Goal: Task Accomplishment & Management: Manage account settings

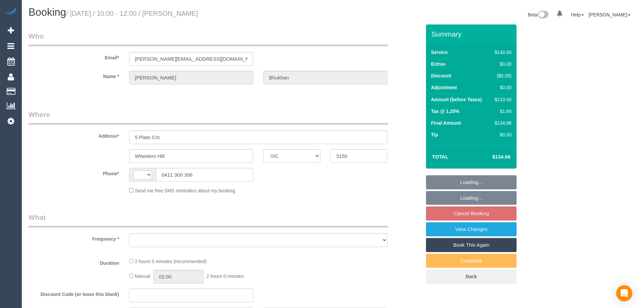
select select "VIC"
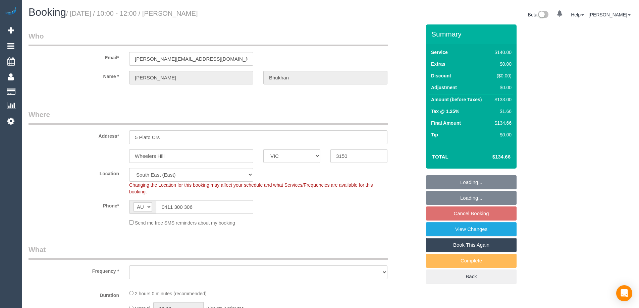
select select "string:AU"
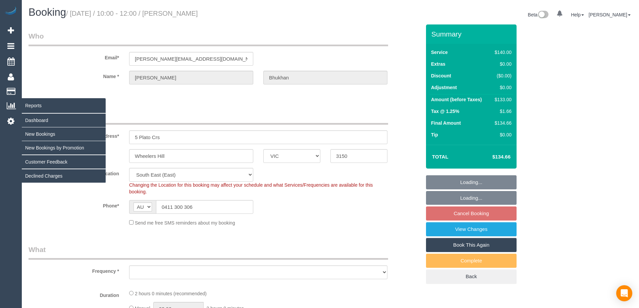
select select "number:28"
select select "number:14"
select select "number:18"
select select "number:23"
select select "number:34"
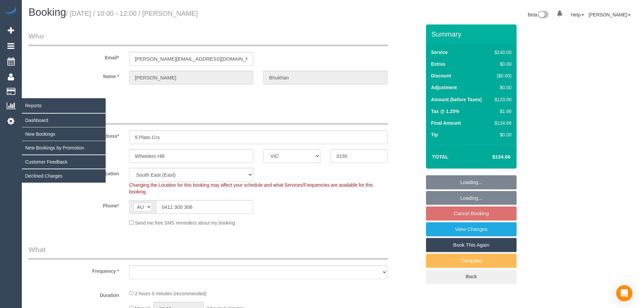
select select "number:12"
select select "object:1430"
select select "string:stripe-pm_1RyOSO2GScqysDRVERiAuRoo"
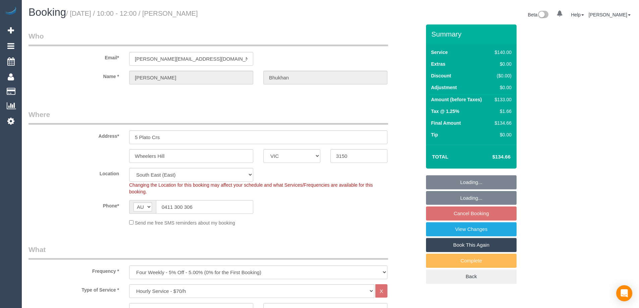
select select "object:1438"
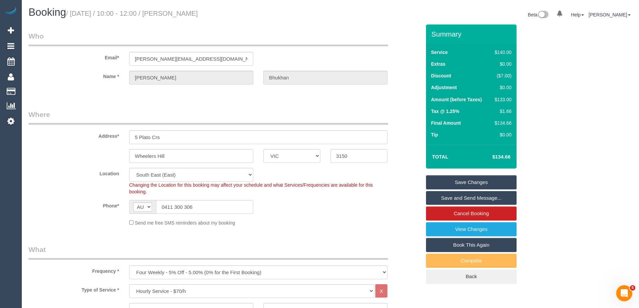
drag, startPoint x: 189, startPoint y: 21, endPoint x: 178, endPoint y: 16, distance: 12.0
click at [178, 16] on div "Booking / October 08, 2025 / 10:00 - 12:00 / Chandrakant Bhukhan" at bounding box center [176, 14] width 307 height 14
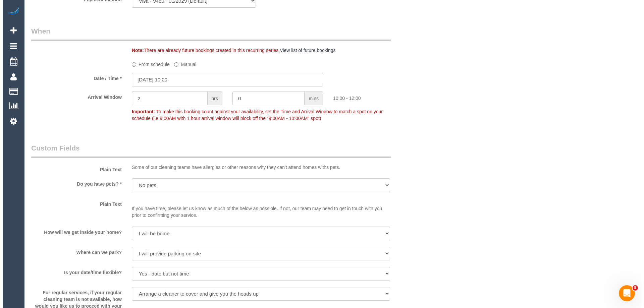
scroll to position [805, 0]
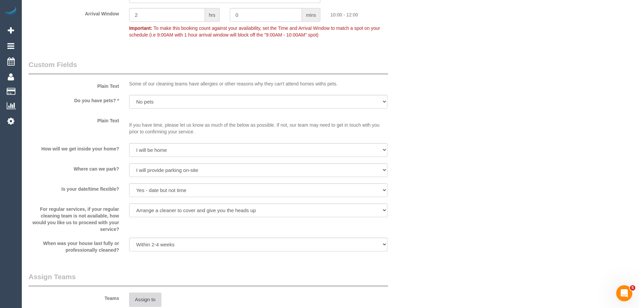
click at [146, 298] on button "Assign to" at bounding box center [145, 300] width 32 height 14
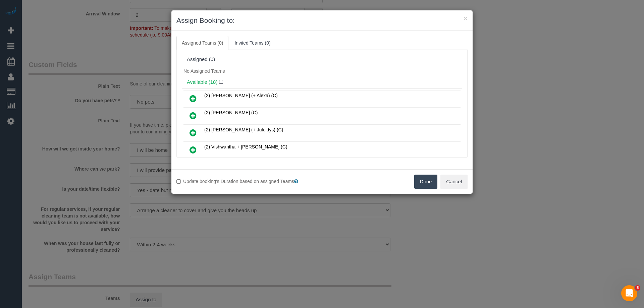
click at [295, 71] on div "No Assigned Teams" at bounding box center [322, 71] width 281 height 10
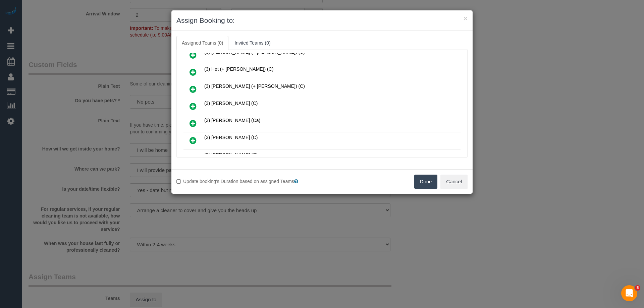
click at [189, 103] on link at bounding box center [193, 106] width 16 height 13
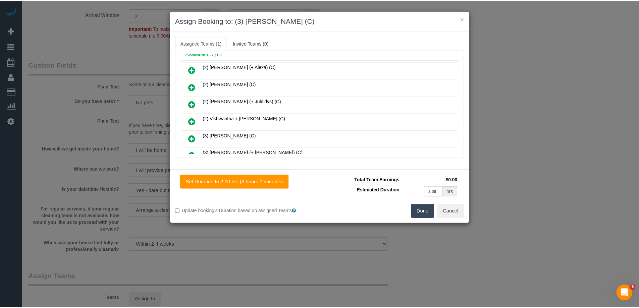
scroll to position [0, 0]
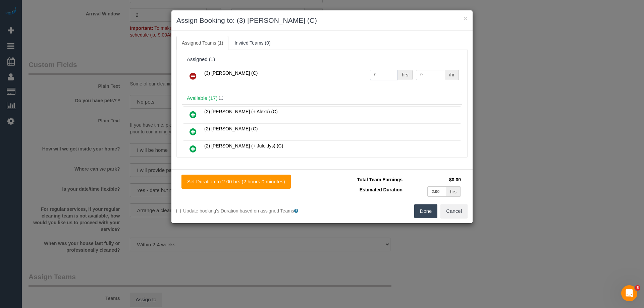
click at [379, 76] on input "0" at bounding box center [384, 75] width 28 height 10
type input "2"
click at [428, 75] on input "0" at bounding box center [430, 75] width 29 height 10
type input "35"
click at [418, 215] on button "Done" at bounding box center [425, 211] width 23 height 14
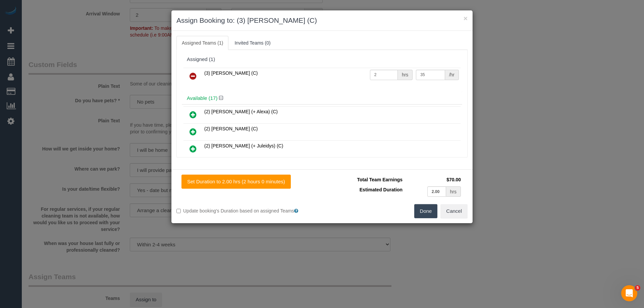
click at [437, 208] on div "× Assign Booking to: (3) Ishini De Silva (C) Assigned Teams (1) Invited Teams (…" at bounding box center [322, 154] width 644 height 308
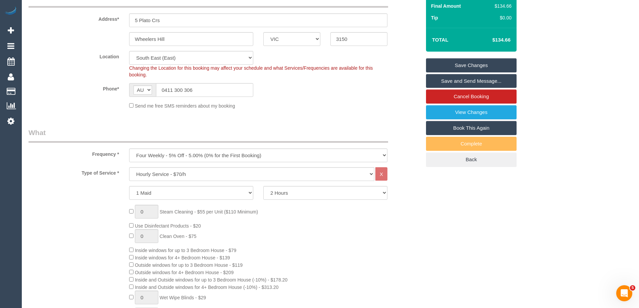
scroll to position [67, 0]
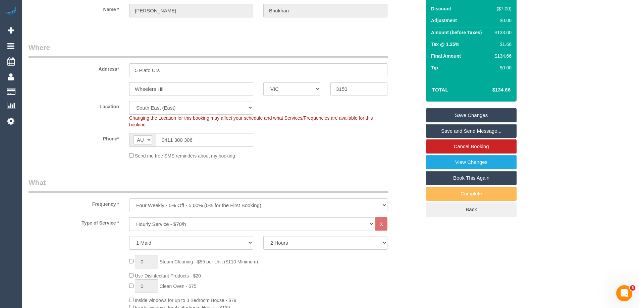
click at [467, 114] on link "Save Changes" at bounding box center [471, 115] width 91 height 14
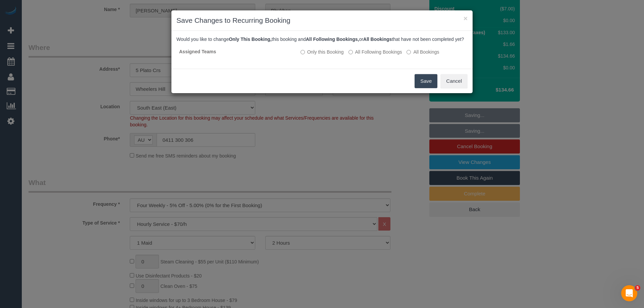
click at [432, 84] on button "Save" at bounding box center [426, 81] width 23 height 14
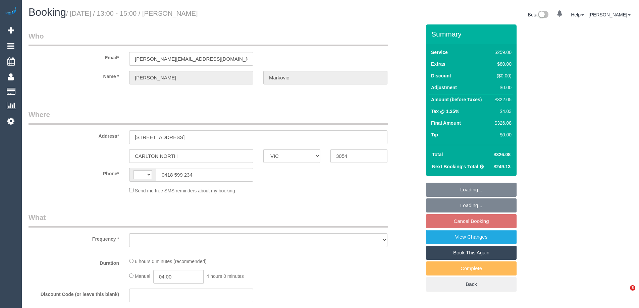
select select "VIC"
select select "string:AU"
select select "object:742"
select select "string:stripe-pm_1PJ4b72GScqysDRVHrg6wv8R"
select select "number:27"
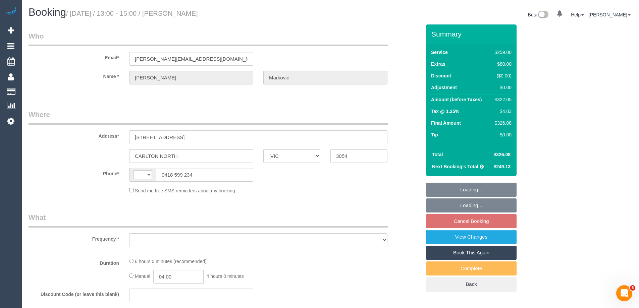
select select "number:14"
select select "number:19"
select select "number:24"
select select "number:33"
select select "number:12"
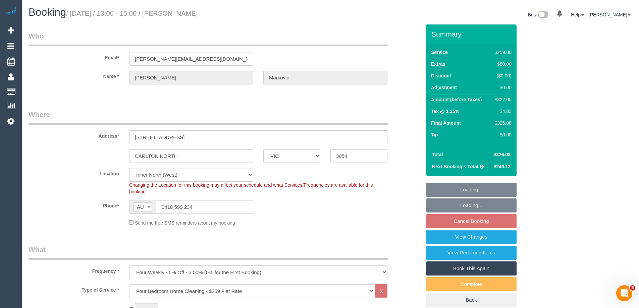
select select "object:855"
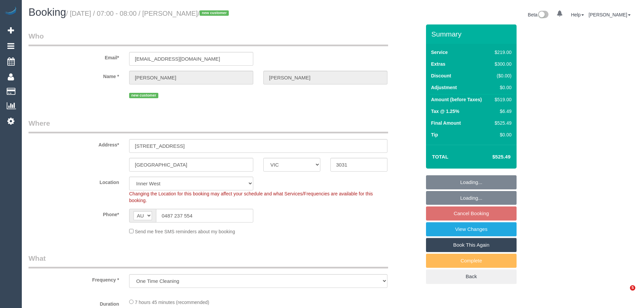
select select "VIC"
select select "object:828"
select select "number:29"
select select "number:14"
select select "number:18"
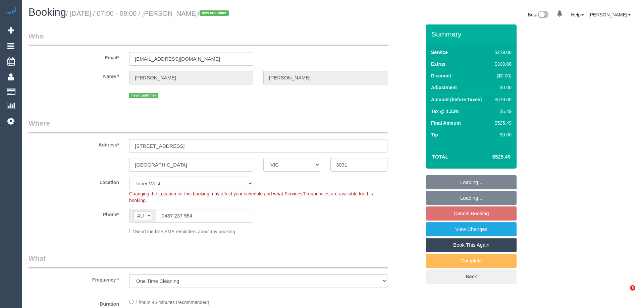
select select "number:24"
select select "number:26"
select select "string:stripe-pm_1SD9zQ2GScqysDRVfAnk6Eus"
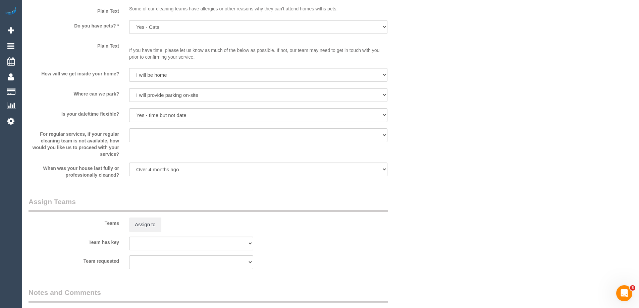
scroll to position [1065, 0]
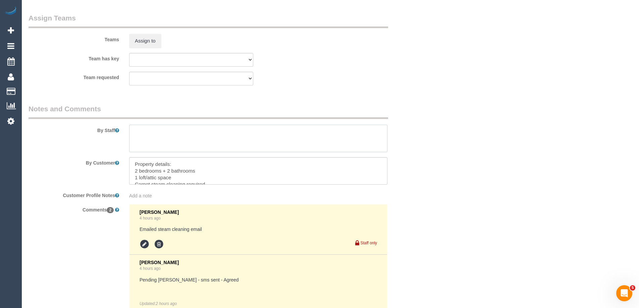
click at [172, 137] on textarea at bounding box center [258, 139] width 258 height 28
click at [166, 126] on textarea at bounding box center [258, 139] width 258 height 28
paste textarea "- two bedrooms and loft(small living area upstairs)"
click at [179, 134] on textarea at bounding box center [258, 139] width 258 height 28
click at [309, 137] on textarea at bounding box center [258, 139] width 258 height 28
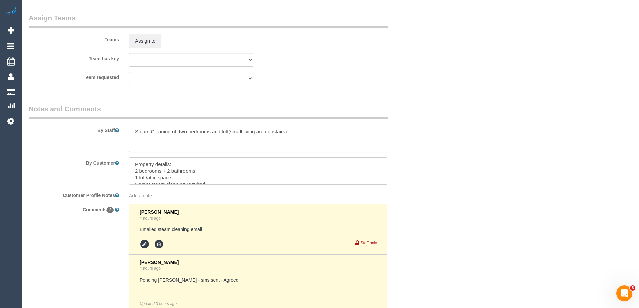
click at [315, 135] on textarea at bounding box center [258, 139] width 258 height 28
type textarea "Steam Cleaning of two bedrooms and loft(small living area upstairs) Parking ava…"
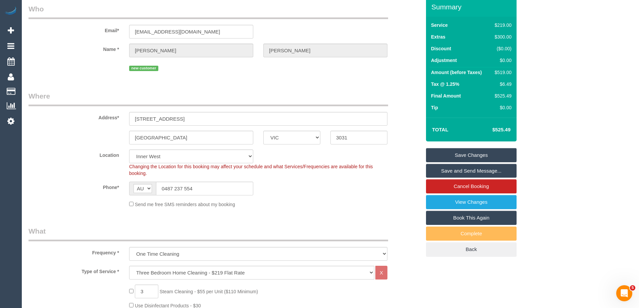
scroll to position [0, 0]
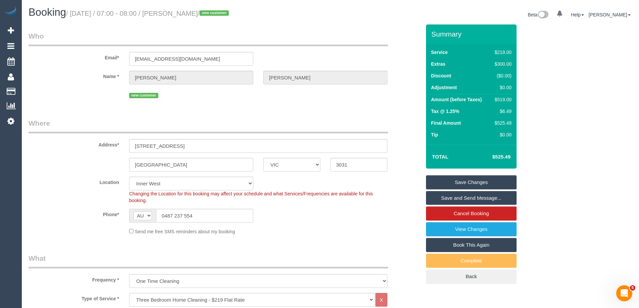
click at [505, 100] on div "$519.00" at bounding box center [501, 99] width 19 height 7
copy div "519.00"
click at [539, 103] on div "Summary Service $219.00 Extras $300.00 Discount ($0.00) Adjustment $0.00 Amount…" at bounding box center [496, 160] width 151 height 273
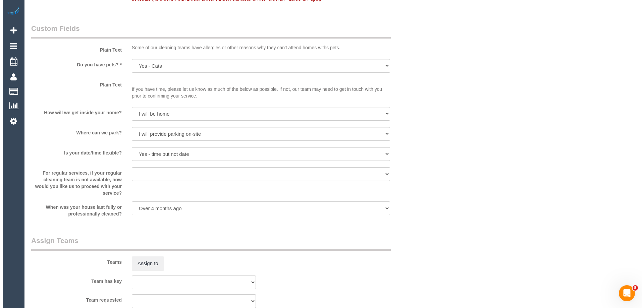
scroll to position [940, 0]
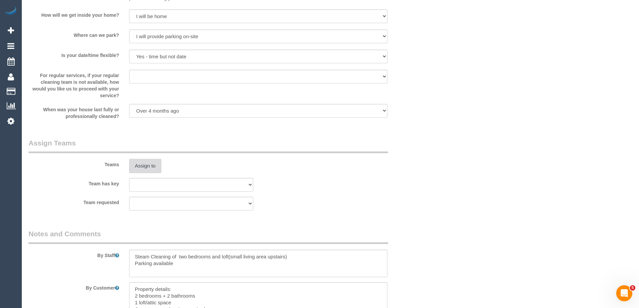
click at [148, 162] on button "Assign to" at bounding box center [145, 166] width 32 height 14
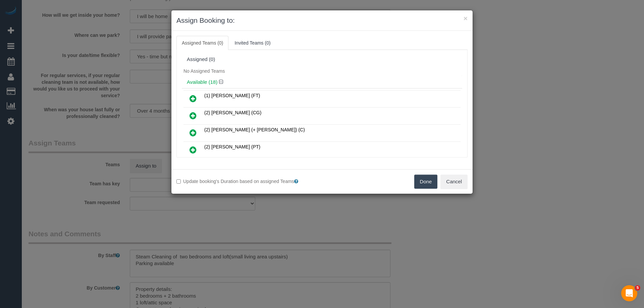
drag, startPoint x: 323, startPoint y: 78, endPoint x: 325, endPoint y: 70, distance: 7.2
click at [323, 77] on div "Available (18)" at bounding box center [322, 82] width 281 height 12
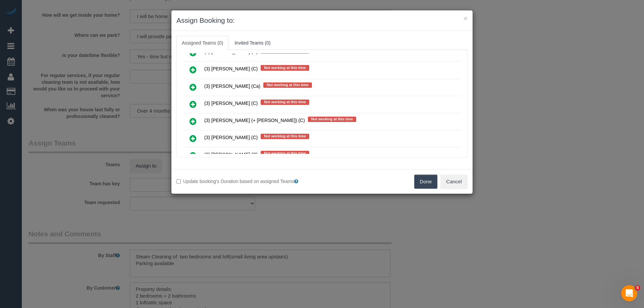
click at [197, 101] on link at bounding box center [193, 104] width 16 height 13
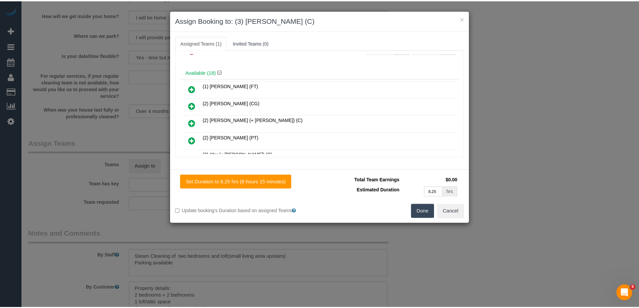
scroll to position [0, 0]
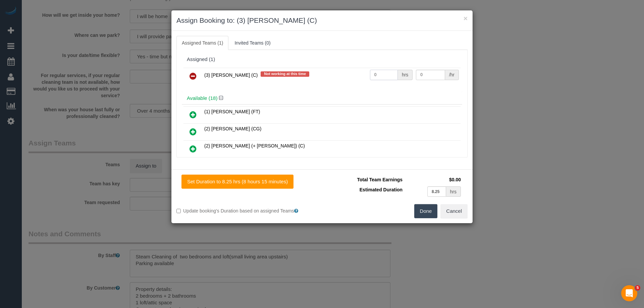
click at [390, 73] on input "0" at bounding box center [384, 75] width 28 height 10
type input "1"
click at [425, 73] on input "0" at bounding box center [430, 75] width 29 height 10
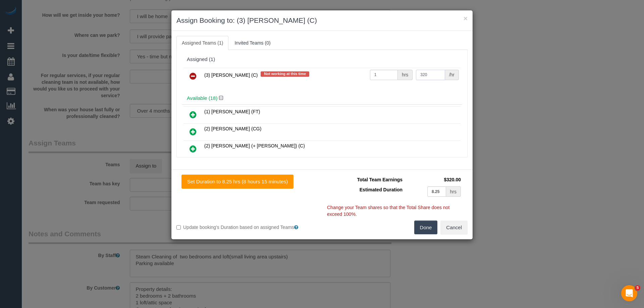
type input "320"
click at [432, 230] on button "Done" at bounding box center [425, 228] width 23 height 14
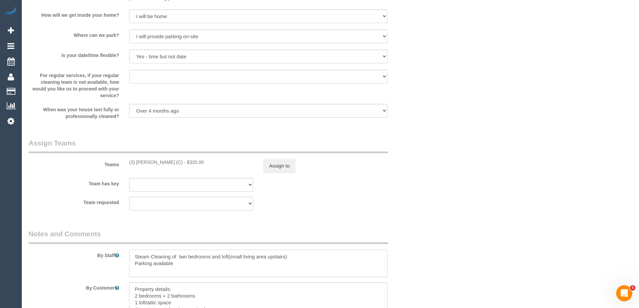
click at [133, 254] on textarea at bounding box center [258, 264] width 258 height 28
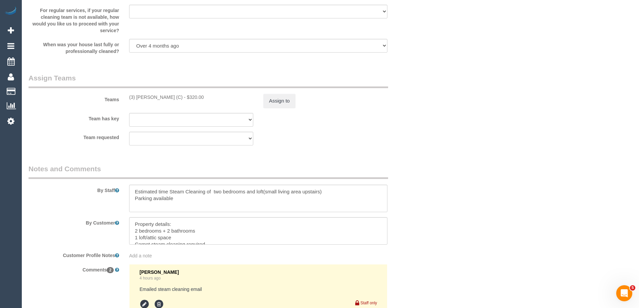
scroll to position [1040, 0]
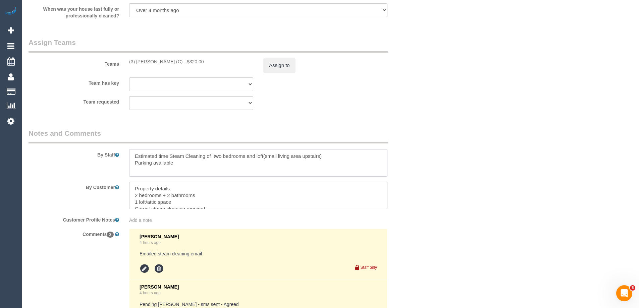
click at [206, 154] on textarea at bounding box center [258, 163] width 258 height 28
click at [170, 154] on textarea at bounding box center [258, 163] width 258 height 28
type textarea "Estimated time 6-6.5 hours + Steam Cleaning of two bedrooms and loft(small livi…"
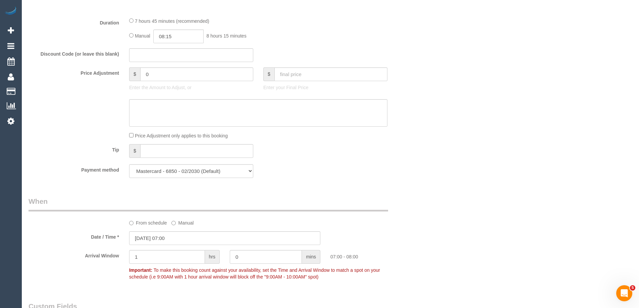
scroll to position [503, 0]
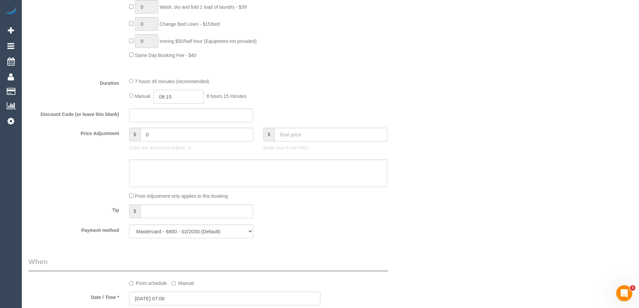
click at [175, 93] on input "08:15" at bounding box center [178, 97] width 50 height 14
type input "06:30"
click at [165, 151] on li "06:30" at bounding box center [171, 154] width 30 height 9
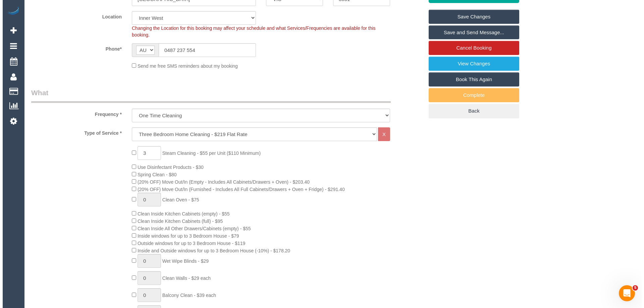
scroll to position [34, 0]
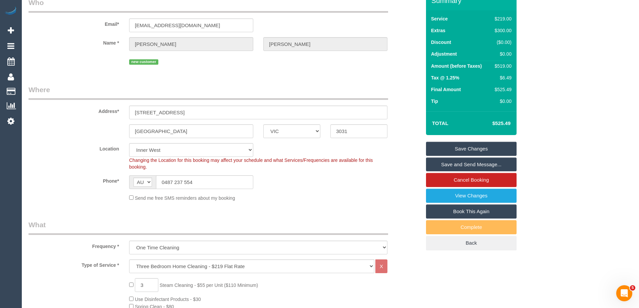
click at [442, 164] on link "Save and Send Message..." at bounding box center [471, 165] width 91 height 14
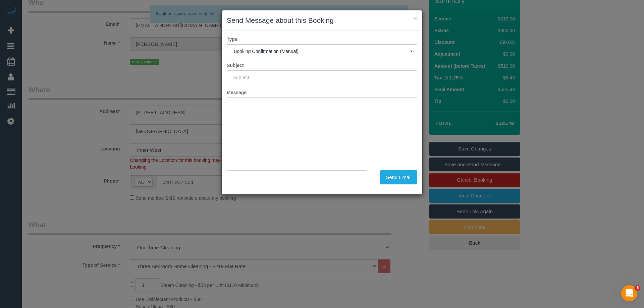
scroll to position [0, 0]
type input "Booking Confirmed"
type input ""Joan Kang" <whdks2214@icloud.com>"
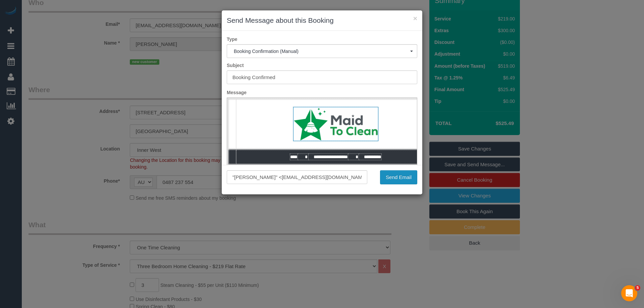
click at [407, 181] on button "Send Email" at bounding box center [398, 177] width 37 height 14
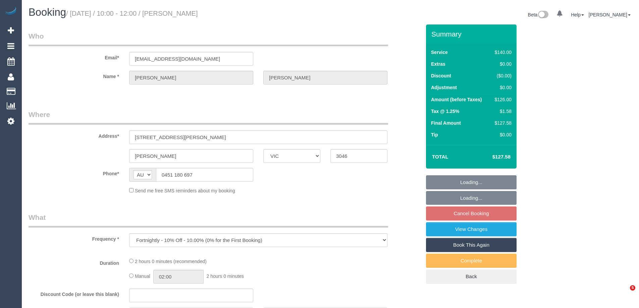
select select "VIC"
select select "string:stripe-pm_1RjYve2GScqysDRVqonlb0kD"
select select "number:27"
select select "number:14"
select select "number:18"
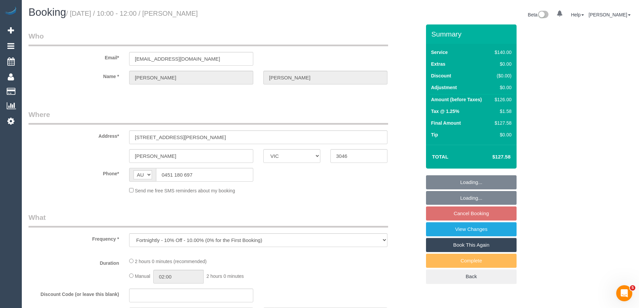
select select "number:24"
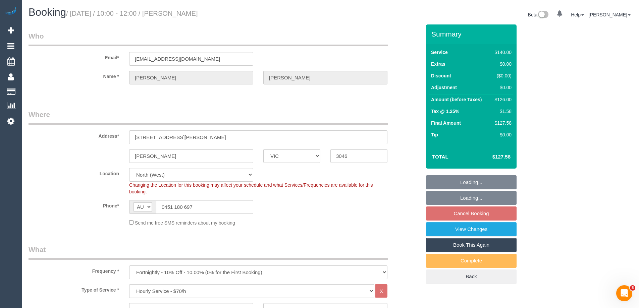
select select "object:1579"
select select "spot3"
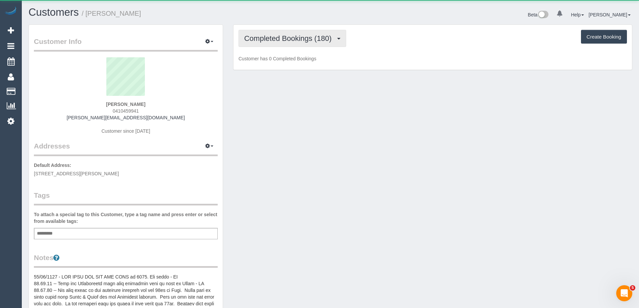
click at [283, 42] on span "Completed Bookings (180)" at bounding box center [289, 38] width 91 height 8
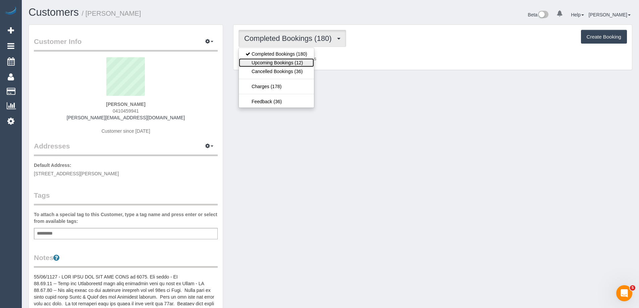
click at [278, 61] on link "Upcoming Bookings (12)" at bounding box center [276, 62] width 75 height 9
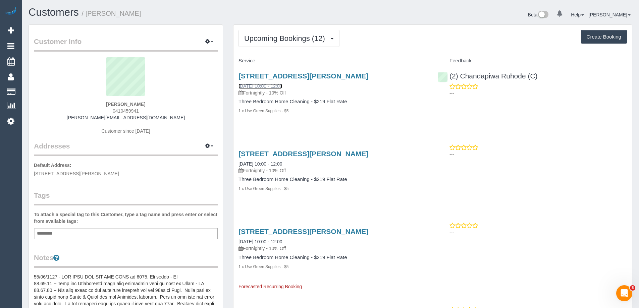
click at [282, 84] on link "[DATE] 10:00 - 12:00" at bounding box center [261, 86] width 44 height 5
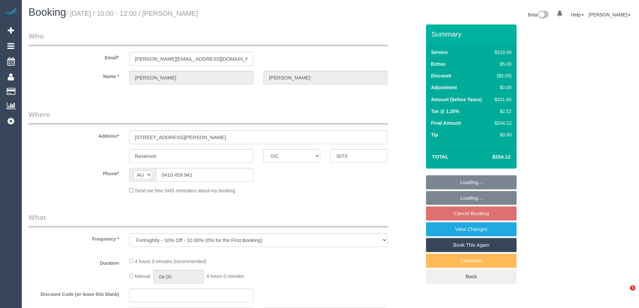
select select "VIC"
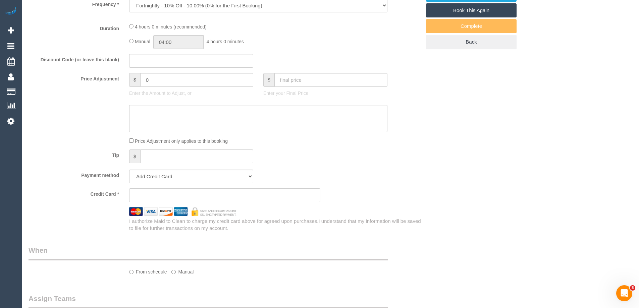
select select "string:stripe-pm_1QAjNh2GScqysDRVRXbK8c4d"
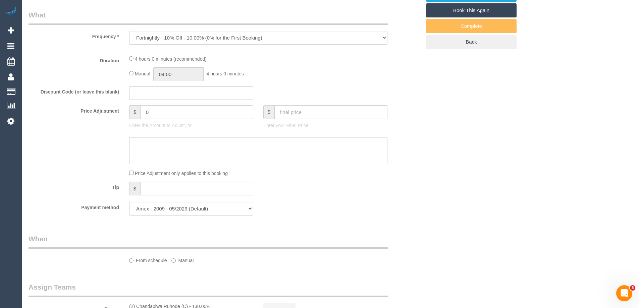
select select "object:574"
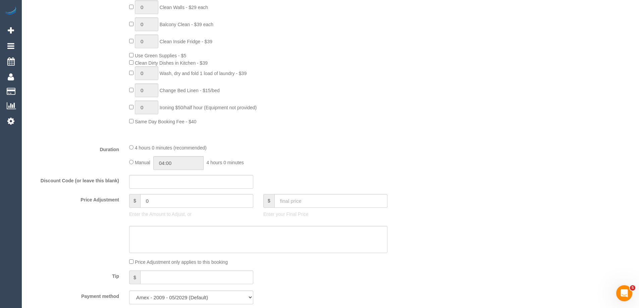
select select "number:29"
select select "number:15"
select select "number:19"
select select "number:22"
select select "number:35"
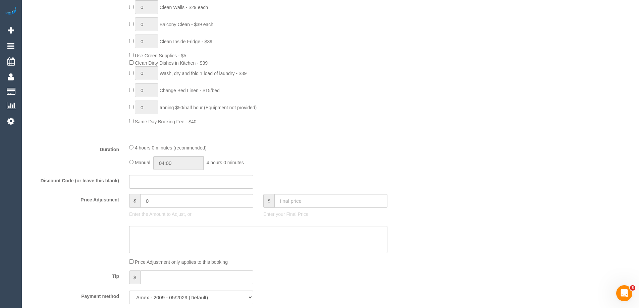
select select "number:11"
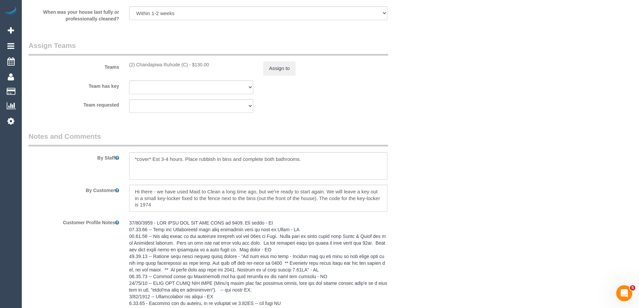
scroll to position [1242, 0]
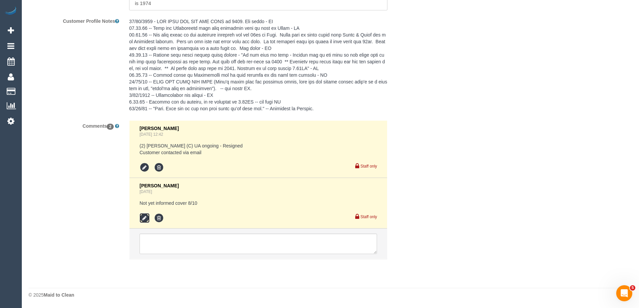
click at [142, 218] on icon at bounding box center [145, 218] width 10 height 10
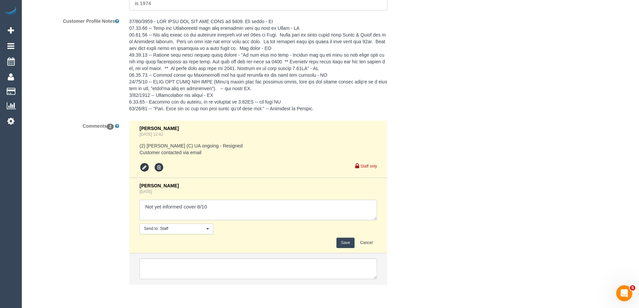
drag, startPoint x: 161, startPoint y: 206, endPoint x: 98, endPoint y: 207, distance: 62.8
click at [106, 207] on div "Comments 2 Chellsea Espinosa Sep 23, 2025 12:42 (2) Axel Richerand (C) UA ongoi…" at bounding box center [224, 205] width 403 height 171
click at [229, 211] on textarea at bounding box center [259, 210] width 238 height 21
type textarea "informed cover 8/10 via email"
click at [346, 245] on button "Save" at bounding box center [346, 243] width 18 height 10
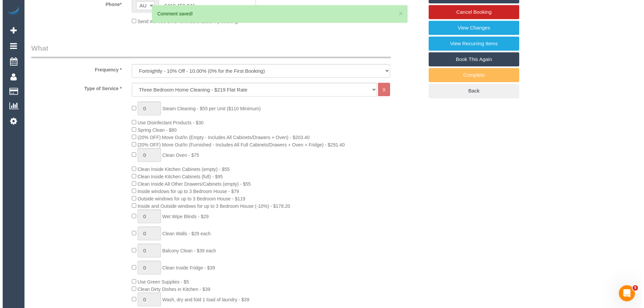
scroll to position [0, 0]
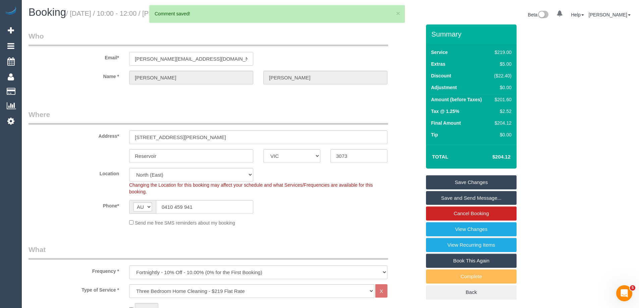
click at [164, 58] on input "sam@studioatlarge.com.au" at bounding box center [191, 59] width 124 height 14
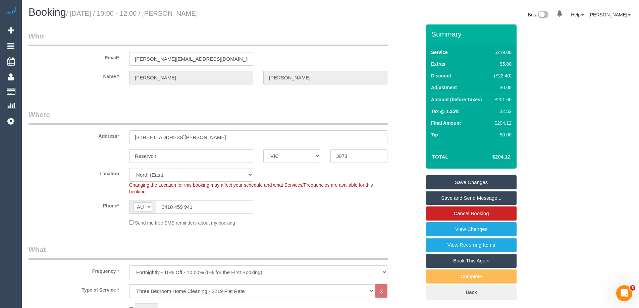
click at [462, 195] on link "Save and Send Message..." at bounding box center [471, 198] width 91 height 14
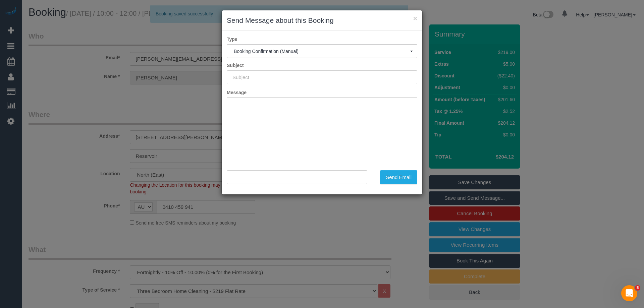
type input "Booking Confirmed"
type input ""Sam Allan" <sam@studioatlarge.com.au>"
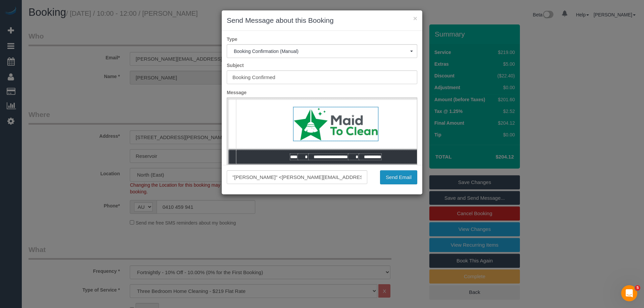
click at [390, 179] on button "Send Email" at bounding box center [398, 177] width 37 height 14
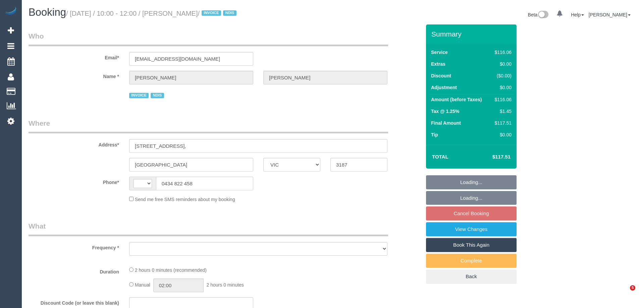
select select "VIC"
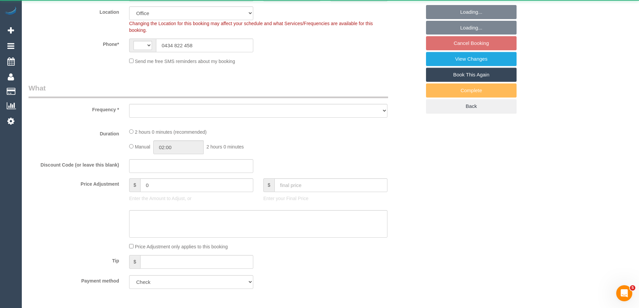
select select "string:AU"
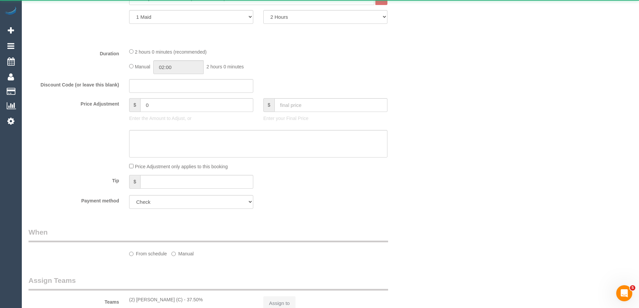
select select "object:630"
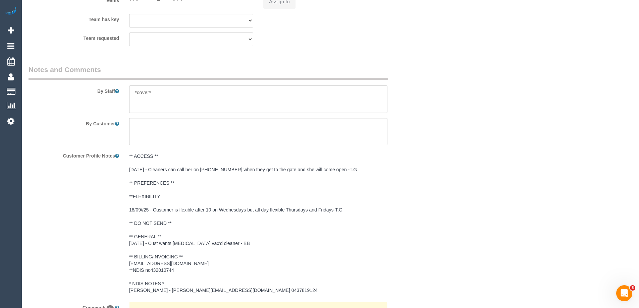
select select "number:28"
select select "number:14"
select select "number:19"
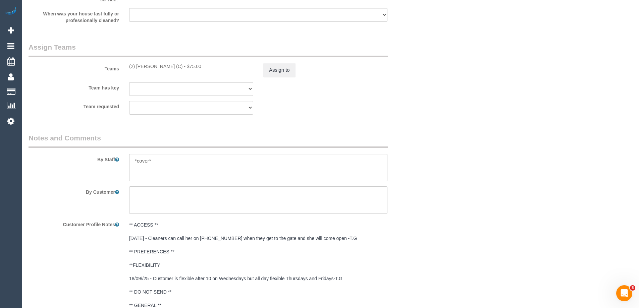
scroll to position [1080, 0]
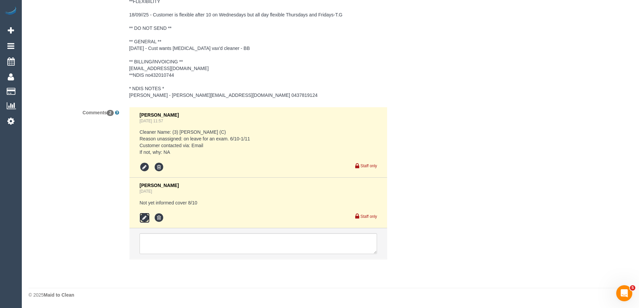
click at [145, 219] on icon at bounding box center [145, 218] width 10 height 10
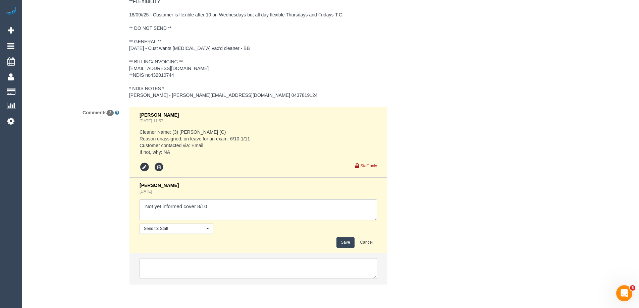
click at [166, 211] on textarea at bounding box center [259, 210] width 238 height 21
drag, startPoint x: 162, startPoint y: 207, endPoint x: 250, endPoint y: 214, distance: 88.8
click at [127, 205] on div "[PERSON_NAME] [DATE] 11:57 Cleaner Name: (3) [PERSON_NAME] (C) Reason unassigne…" at bounding box center [258, 199] width 268 height 184
click at [254, 205] on textarea at bounding box center [259, 210] width 238 height 21
click at [250, 214] on textarea at bounding box center [259, 210] width 238 height 21
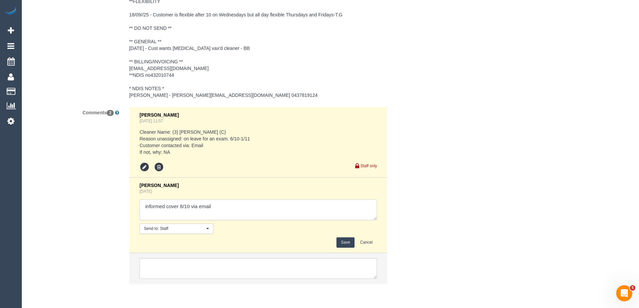
type textarea "informed cover 8/10 via email"
click at [348, 244] on button "Save" at bounding box center [346, 243] width 18 height 10
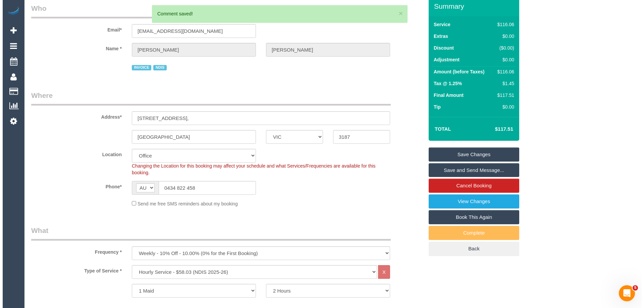
scroll to position [0, 0]
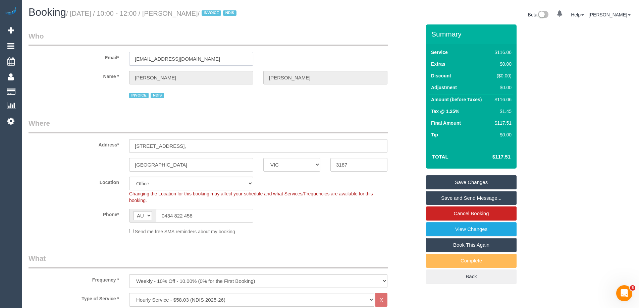
click at [171, 57] on input "[EMAIL_ADDRESS][DOMAIN_NAME]" at bounding box center [191, 59] width 124 height 14
click at [492, 198] on link "Save and Send Message..." at bounding box center [471, 198] width 91 height 14
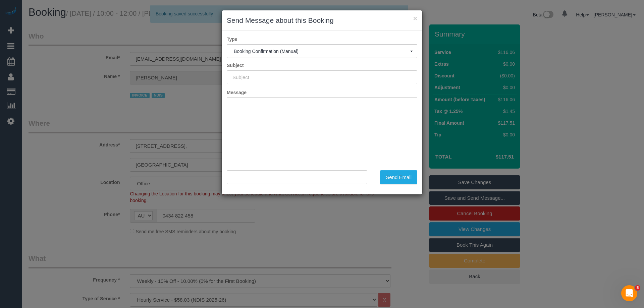
type input "Booking Confirmed"
type input ""[PERSON_NAME]" <[EMAIL_ADDRESS][DOMAIN_NAME]>"
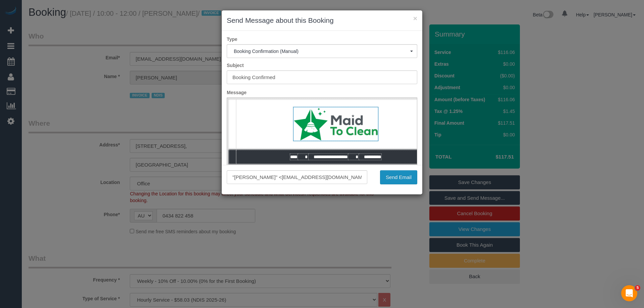
click at [399, 181] on button "Send Email" at bounding box center [398, 177] width 37 height 14
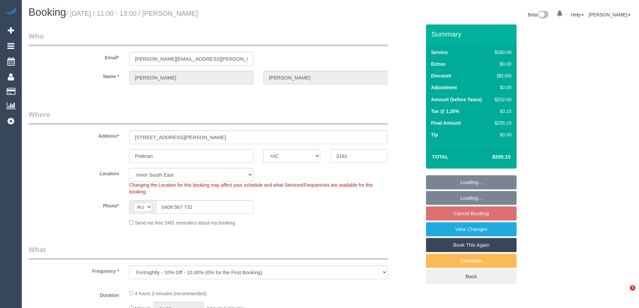
select select "VIC"
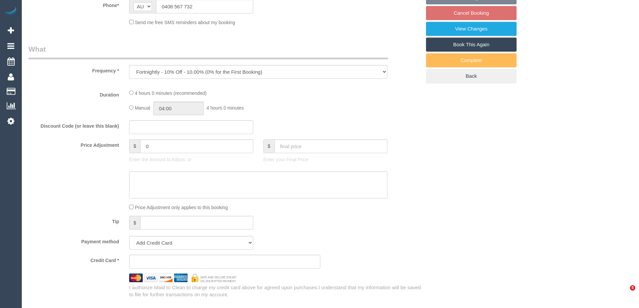
select select "object:570"
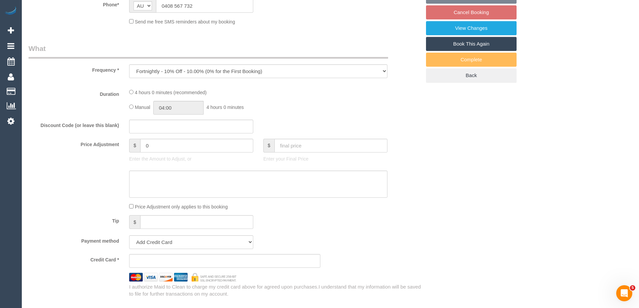
scroll to position [0, 0]
select select "string:stripe-pm_1L1KN62GScqysDRVyNPQbMuD"
select select "number:28"
select select "number:16"
select select "number:18"
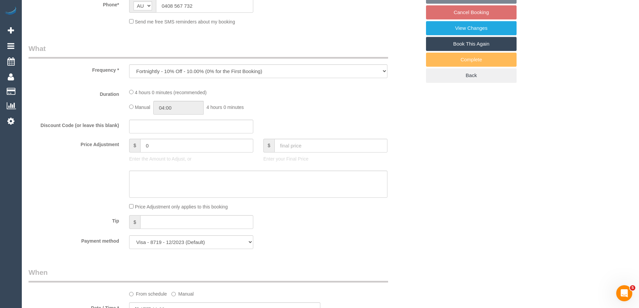
select select "240"
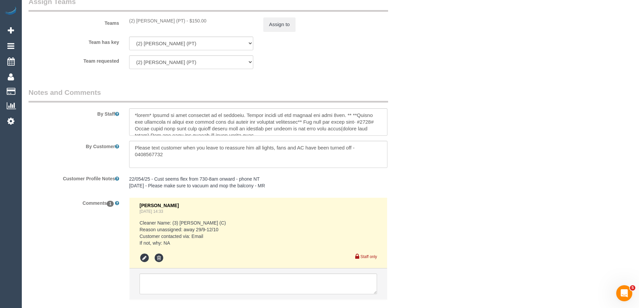
scroll to position [1121, 0]
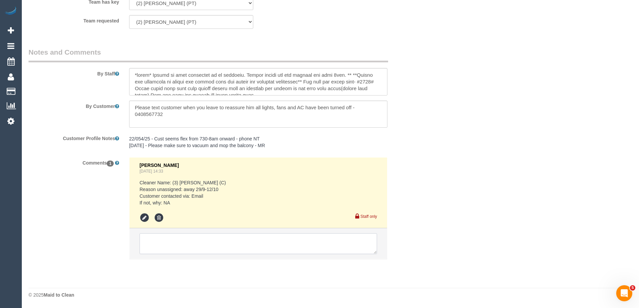
click at [190, 247] on textarea at bounding box center [259, 244] width 238 height 21
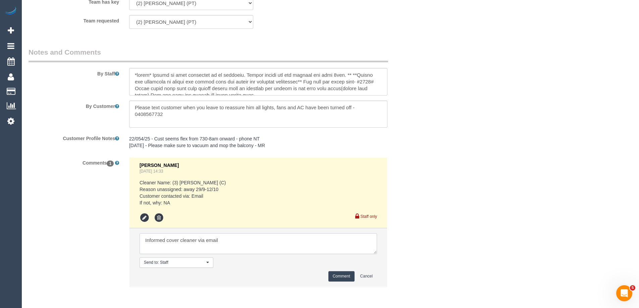
click at [198, 240] on textarea at bounding box center [259, 244] width 238 height 21
type textarea "Informed cover cleaner 8/10 via email"
click at [341, 279] on button "Comment" at bounding box center [342, 276] width 26 height 10
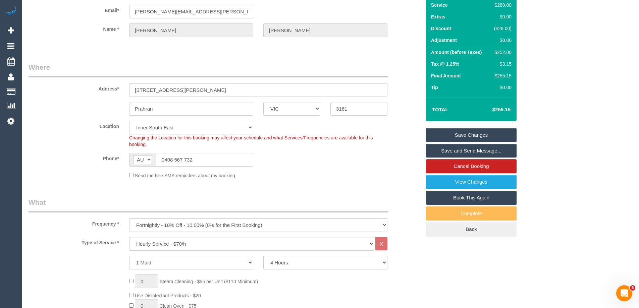
scroll to position [0, 0]
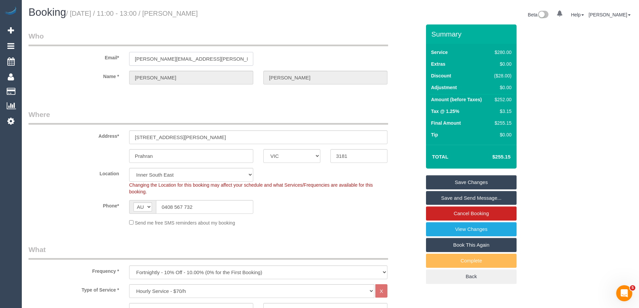
click at [167, 58] on input "pedro@afonso.com.au" at bounding box center [191, 59] width 124 height 14
drag, startPoint x: 221, startPoint y: 14, endPoint x: 177, endPoint y: 12, distance: 44.7
click at [177, 12] on h1 "Booking / October 08, 2025 / 11:00 - 13:00 / Pedro Afonso" at bounding box center [177, 12] width 297 height 11
copy small "Pedro Afonso"
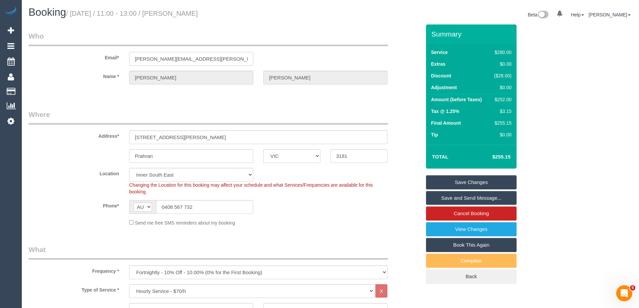
click at [167, 58] on input "pedro@afonso.com.au" at bounding box center [191, 59] width 124 height 14
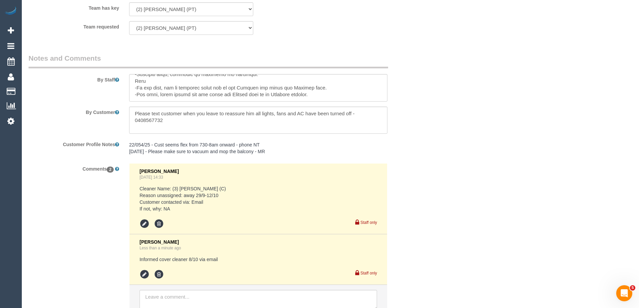
scroll to position [1141, 0]
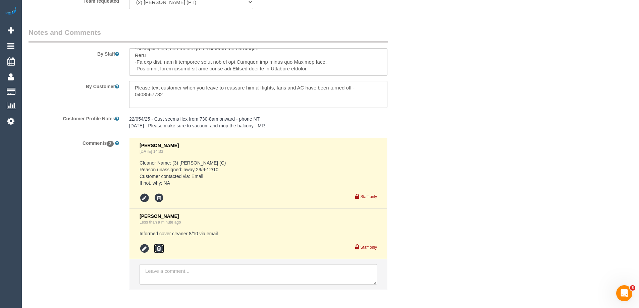
click at [161, 252] on icon at bounding box center [159, 249] width 10 height 10
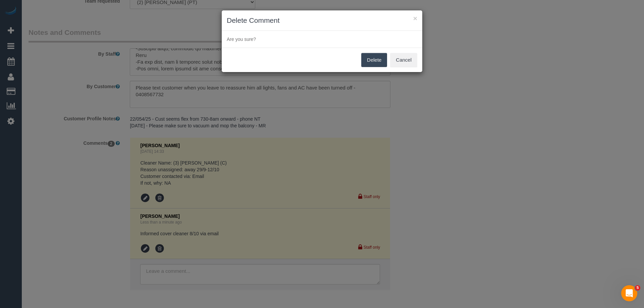
click at [370, 63] on button "Delete" at bounding box center [374, 60] width 26 height 14
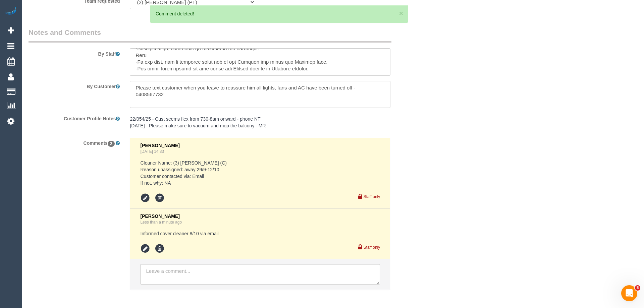
click at [435, 89] on div "× Delete Comment Are you sure? Delete Cancel" at bounding box center [322, 154] width 644 height 308
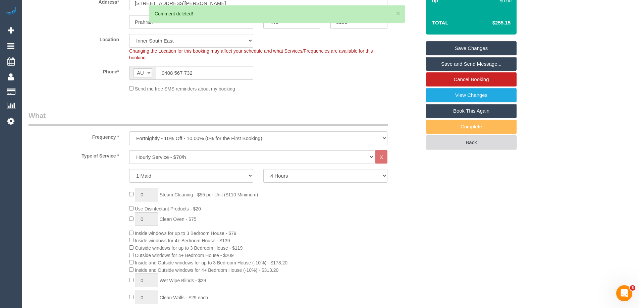
scroll to position [0, 0]
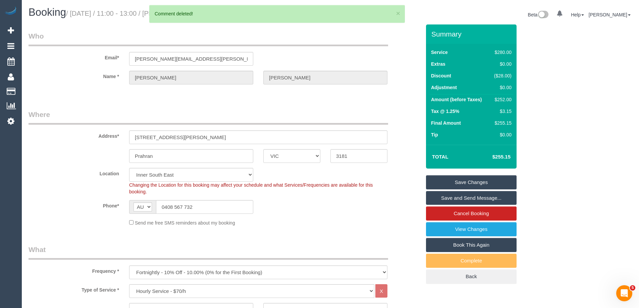
click at [456, 200] on link "Save and Send Message..." at bounding box center [471, 198] width 91 height 14
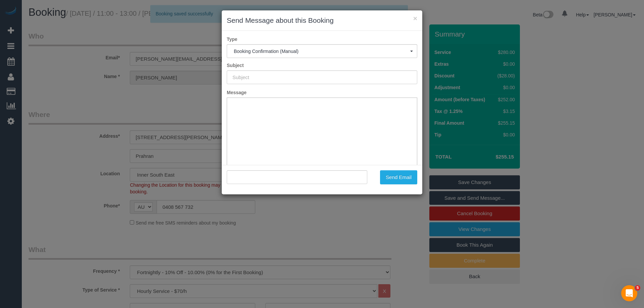
type input "Booking Confirmed"
type input ""Pedro Afonso" <pedro@afonso.com.au>"
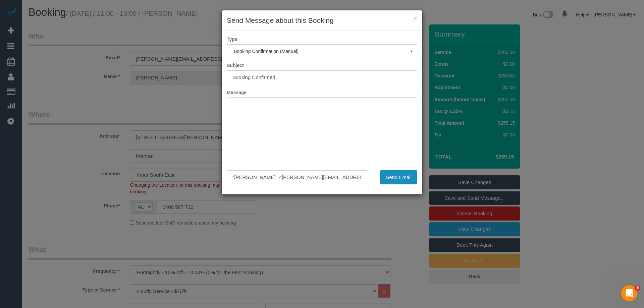
click at [404, 180] on button "Send Email" at bounding box center [398, 177] width 37 height 14
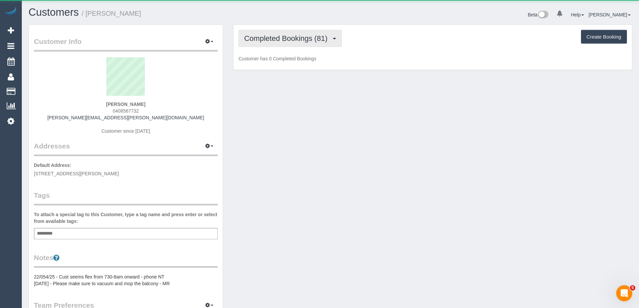
click at [271, 39] on span "Completed Bookings (81)" at bounding box center [287, 38] width 87 height 8
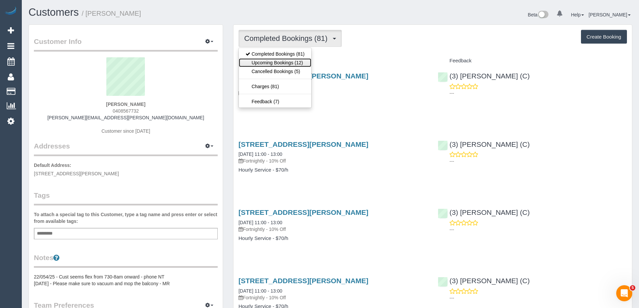
click at [264, 65] on link "Upcoming Bookings (12)" at bounding box center [275, 62] width 72 height 9
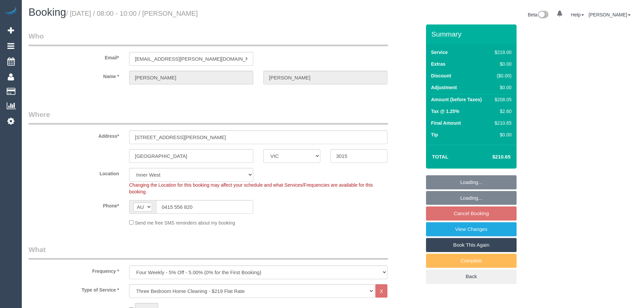
select select "VIC"
select select "string:stripe-pm_1LVooF2GScqysDRVgZ9Q9g4w"
select select "number:27"
select select "number:14"
select select "number:19"
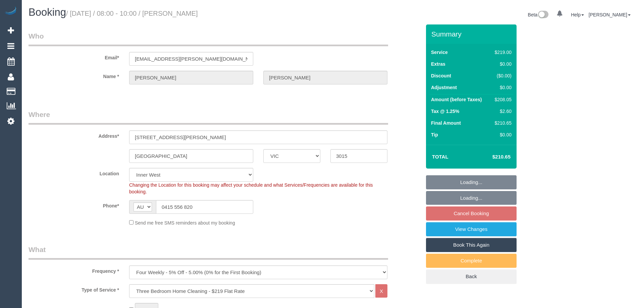
select select "number:22"
select select "number:13"
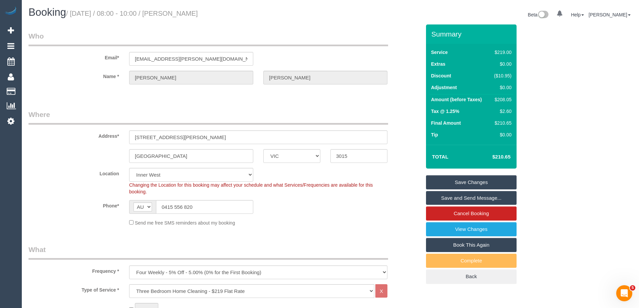
drag, startPoint x: 190, startPoint y: 14, endPoint x: 176, endPoint y: 14, distance: 13.8
click at [176, 14] on h1 "Booking / [DATE] / 08:00 - 10:00 / [PERSON_NAME]" at bounding box center [177, 12] width 297 height 11
copy small "[PERSON_NAME]"
click at [398, 112] on div "Address* 2/24 Maddox Road" at bounding box center [224, 127] width 403 height 35
drag, startPoint x: 249, startPoint y: 99, endPoint x: 220, endPoint y: 128, distance: 41.0
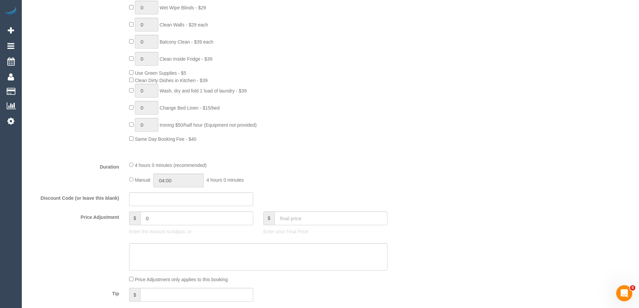
scroll to position [470, 0]
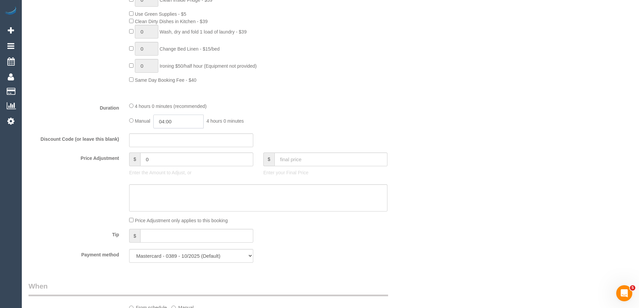
click at [168, 121] on input "04:00" at bounding box center [178, 122] width 50 height 14
type input "02:00"
click at [171, 141] on li "02:00" at bounding box center [171, 140] width 30 height 9
click at [287, 113] on div "4 hours 0 minutes (recommended) Manual 02:00 2 hours 0 minutes" at bounding box center [258, 115] width 268 height 26
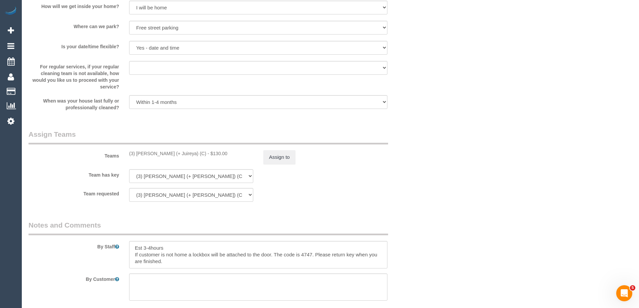
scroll to position [1055, 0]
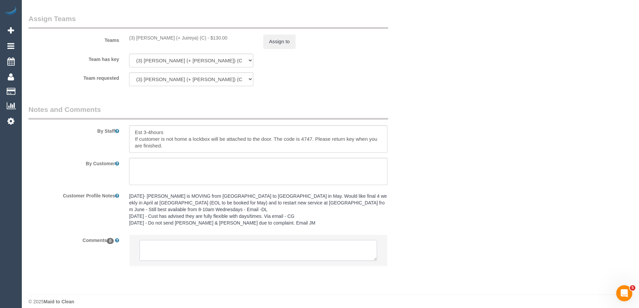
click at [184, 243] on textarea at bounding box center [259, 250] width 238 height 21
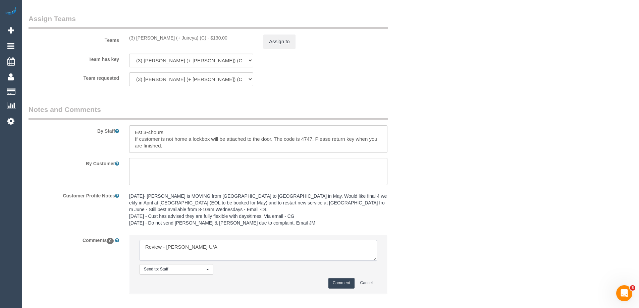
type textarea "Review - Gazi U/A"
click at [344, 279] on button "Comment" at bounding box center [342, 283] width 26 height 10
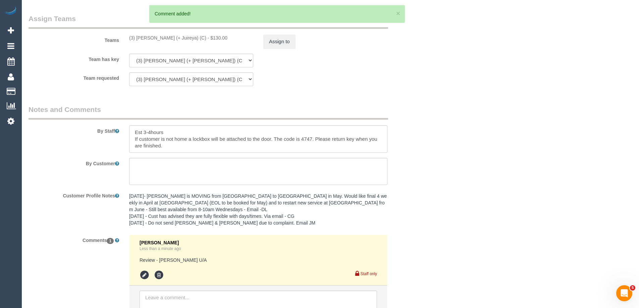
drag, startPoint x: 364, startPoint y: 67, endPoint x: 359, endPoint y: 65, distance: 5.4
click at [363, 67] on sui-booking-teams "Teams (3) Gazi (+ Juireya) (C) - $130.00 Assign to Team has key (3) Gazi (+ Jui…" at bounding box center [225, 50] width 393 height 72
click at [285, 49] on sui-booking-teams "Teams (3) Gazi (+ Juireya) (C) - $130.00 Assign to Team has key (3) Gazi (+ Jui…" at bounding box center [225, 50] width 393 height 72
click at [288, 44] on button "Assign to" at bounding box center [279, 42] width 32 height 14
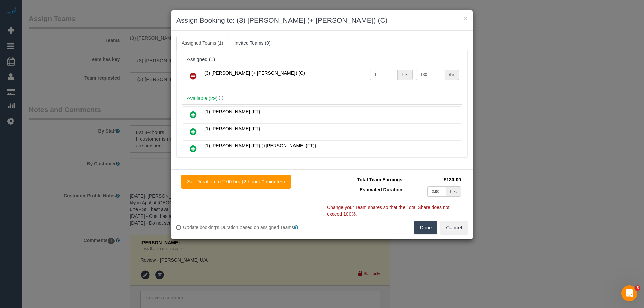
click at [194, 77] on icon at bounding box center [193, 76] width 7 height 8
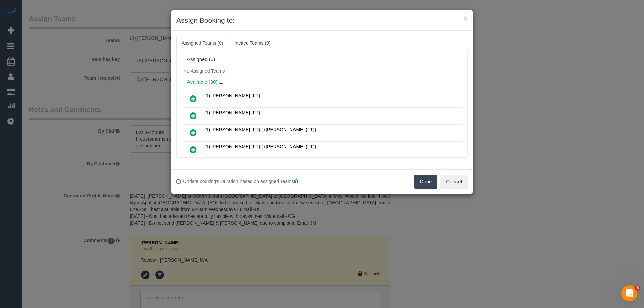
click at [348, 47] on ul "Assigned Teams (0) Invited Teams (0)" at bounding box center [321, 43] width 291 height 14
click at [189, 134] on link at bounding box center [193, 133] width 16 height 13
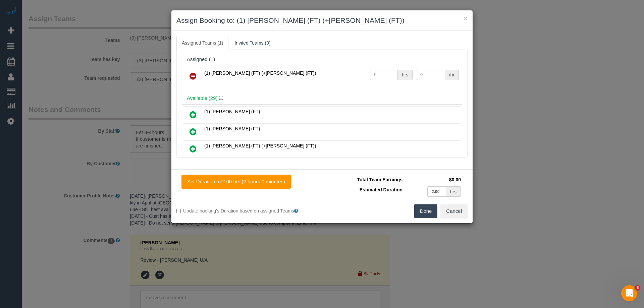
click at [189, 147] on link at bounding box center [193, 149] width 16 height 13
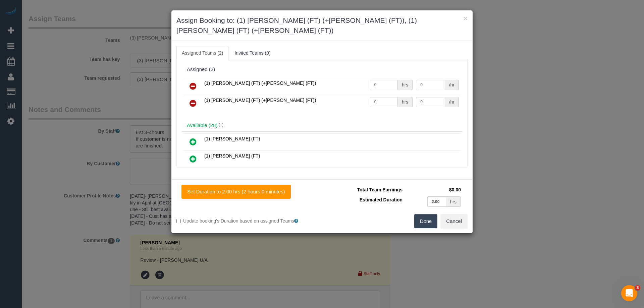
click at [426, 214] on button "Done" at bounding box center [425, 221] width 23 height 14
click at [426, 210] on div "× Assign Booking to: (1) Tina (FT) (+Tony (FT)), (1) Tony (FT) (+Tina (FT)) Ass…" at bounding box center [322, 154] width 644 height 308
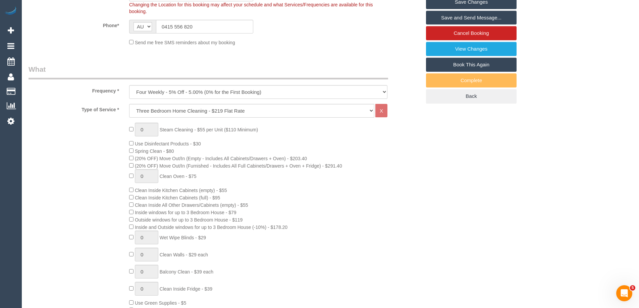
scroll to position [49, 0]
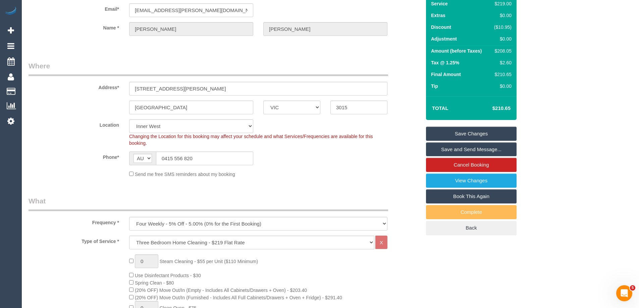
click at [447, 134] on link "Save Changes" at bounding box center [471, 134] width 91 height 14
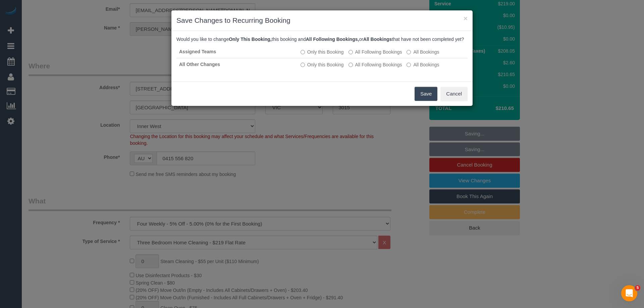
click at [426, 101] on button "Save" at bounding box center [426, 94] width 23 height 14
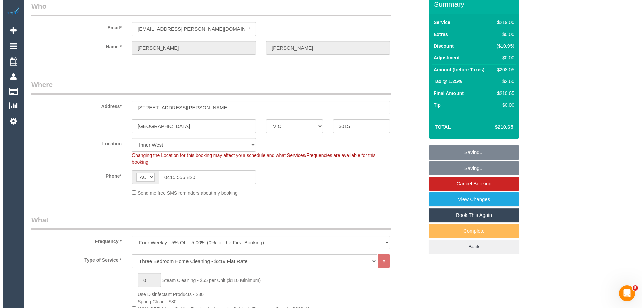
scroll to position [0, 0]
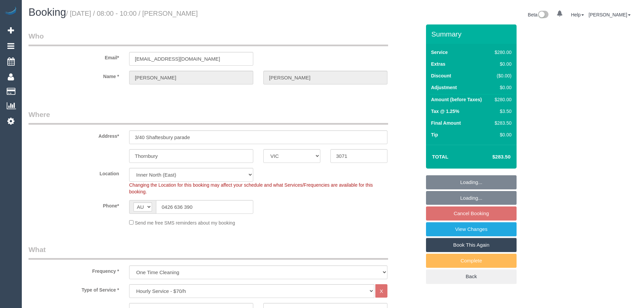
select select "VIC"
select select "240"
select select "number:28"
select select "number:14"
select select "number:19"
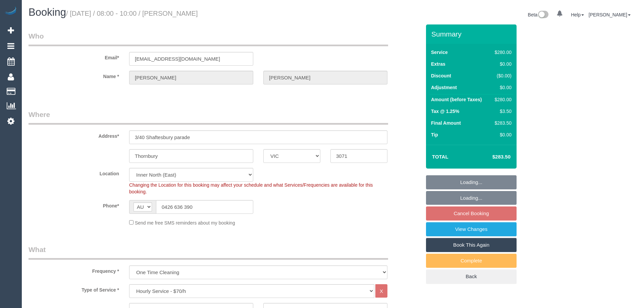
select select "number:24"
select select "object:1625"
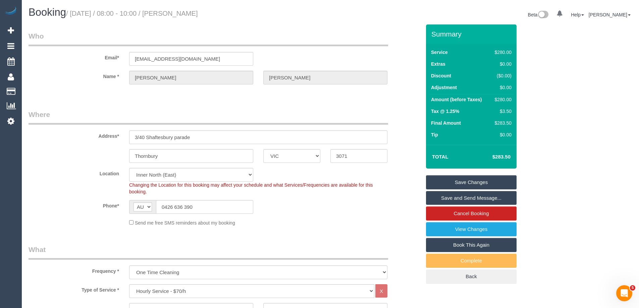
drag, startPoint x: 198, startPoint y: 14, endPoint x: 177, endPoint y: 16, distance: 21.3
click at [177, 16] on h1 "Booking / [DATE] / 08:00 - 10:00 / [PERSON_NAME]" at bounding box center [177, 12] width 297 height 11
click at [306, 209] on div "Phone* AF AL DZ AD AO AI AQ AG AR AM AW AU AT AZ BS BH BD BB BY BE BZ BJ BM BT …" at bounding box center [224, 207] width 403 height 14
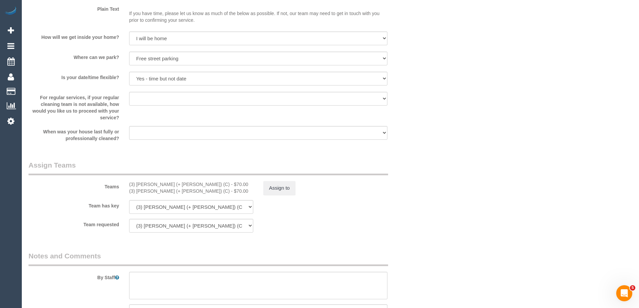
scroll to position [906, 0]
drag, startPoint x: 172, startPoint y: 184, endPoint x: 136, endPoint y: 183, distance: 35.6
click at [136, 183] on div "(3) Sabbir (+ Sultana) (C) - $70.00" at bounding box center [191, 184] width 124 height 7
copy div "Sabbir (+ Sultana"
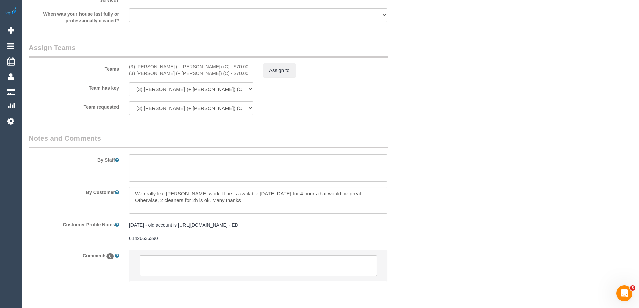
scroll to position [1045, 0]
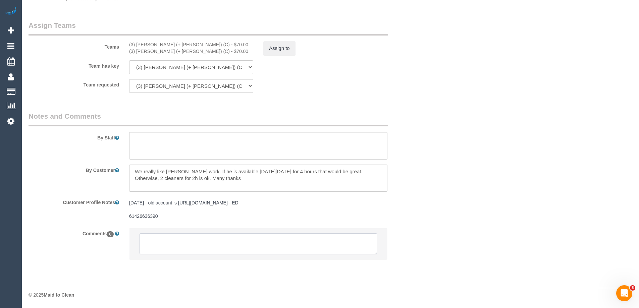
click at [176, 246] on textarea at bounding box center [259, 244] width 238 height 21
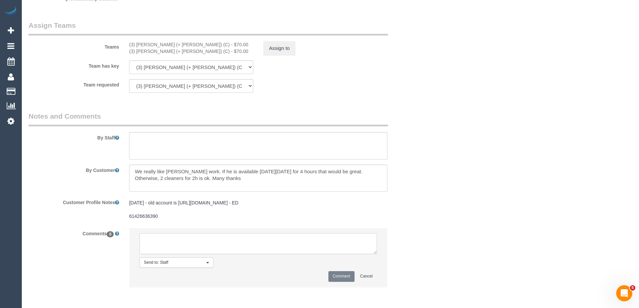
paste textarea "Sabbir (+ Sultana"
click at [162, 241] on textarea at bounding box center [259, 244] width 238 height 21
click at [163, 240] on textarea at bounding box center [259, 244] width 238 height 21
click at [207, 239] on textarea at bounding box center [259, 244] width 238 height 21
type textarea "Sabbir + Sultana U/A - Review"
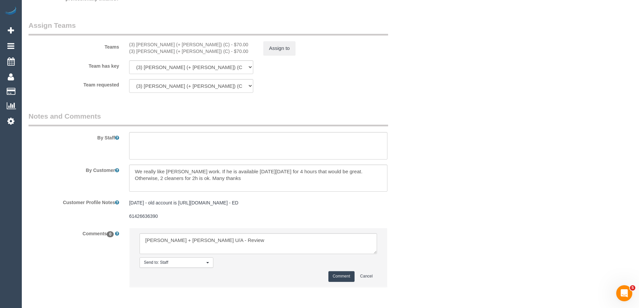
click at [334, 279] on button "Comment" at bounding box center [342, 276] width 26 height 10
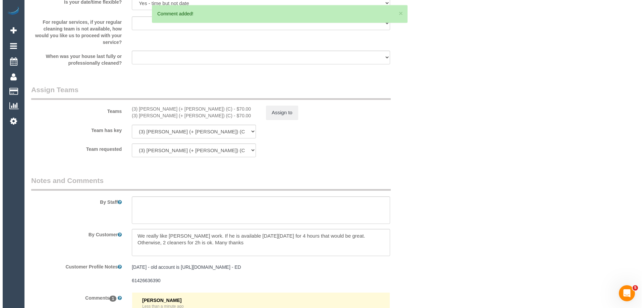
scroll to position [844, 0]
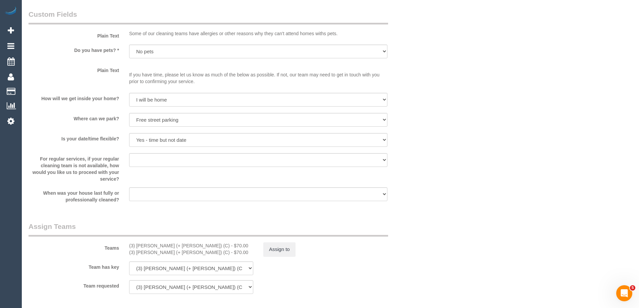
click at [288, 251] on button "Assign to" at bounding box center [279, 250] width 32 height 14
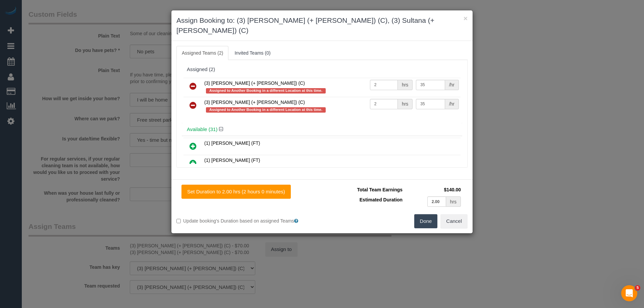
click at [194, 82] on icon at bounding box center [193, 86] width 7 height 8
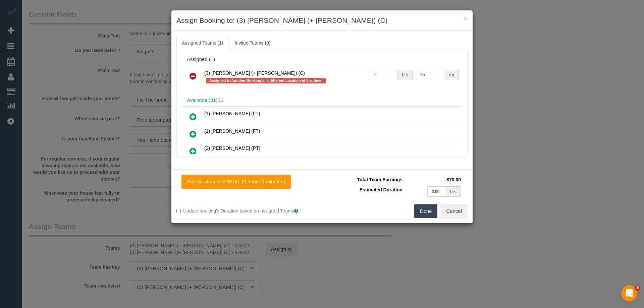
click at [193, 76] on icon at bounding box center [193, 76] width 7 height 8
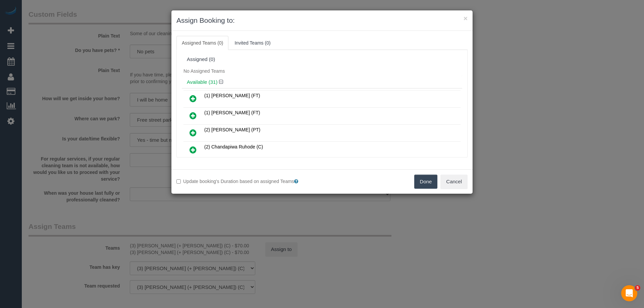
click at [287, 63] on div "Assigned (0)" at bounding box center [322, 59] width 281 height 13
click at [309, 61] on div "Assigned (0)" at bounding box center [322, 60] width 270 height 6
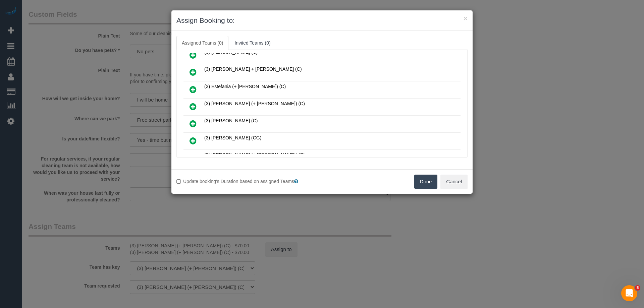
click at [192, 106] on icon at bounding box center [193, 107] width 7 height 8
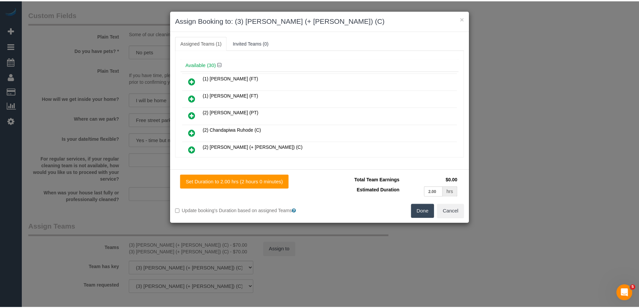
scroll to position [0, 0]
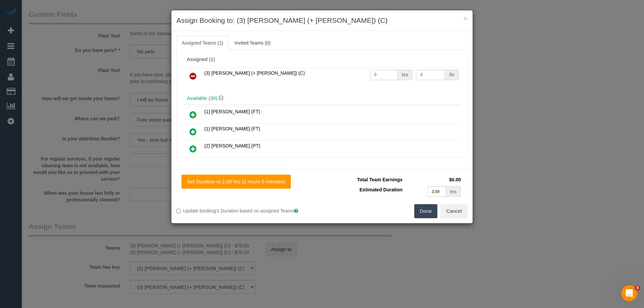
click at [377, 76] on input "0" at bounding box center [384, 75] width 28 height 10
type input "4"
click at [436, 76] on input "0" at bounding box center [430, 75] width 29 height 10
type input "35"
click at [427, 212] on button "Done" at bounding box center [425, 211] width 23 height 14
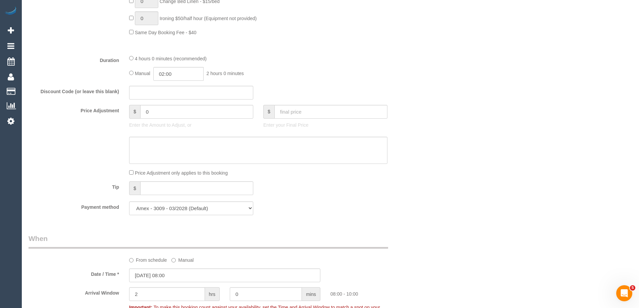
scroll to position [408, 0]
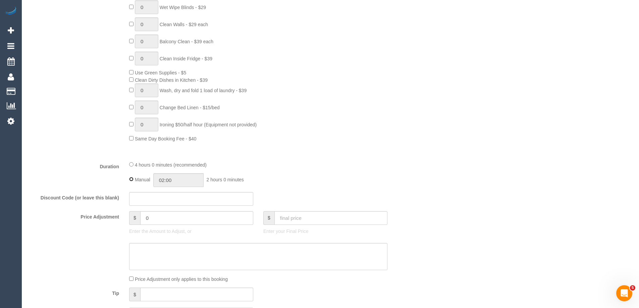
type input "04:00"
click at [288, 145] on div "Type of Service * Hourly Service - $70/h Hourly Service - $65/h Hourly Service …" at bounding box center [225, 16] width 393 height 279
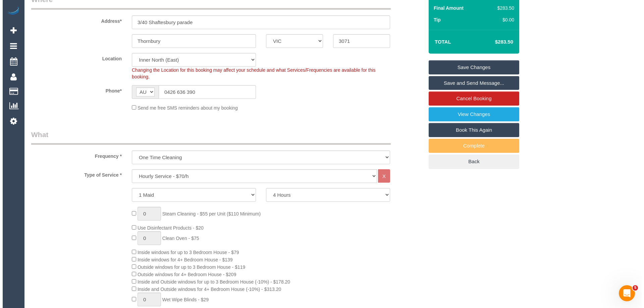
scroll to position [0, 0]
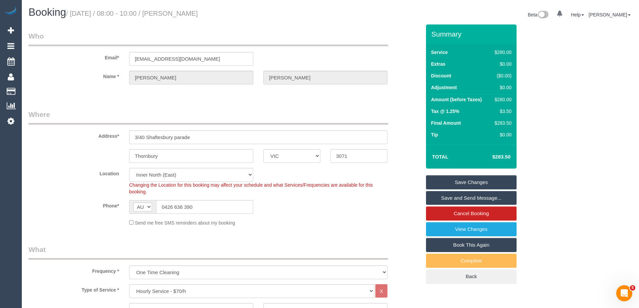
click at [466, 181] on link "Save Changes" at bounding box center [471, 182] width 91 height 14
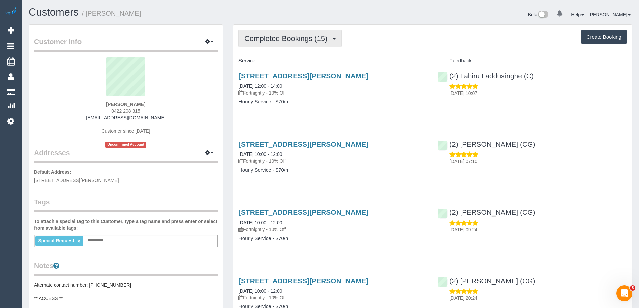
click at [266, 33] on button "Completed Bookings (15)" at bounding box center [290, 38] width 103 height 17
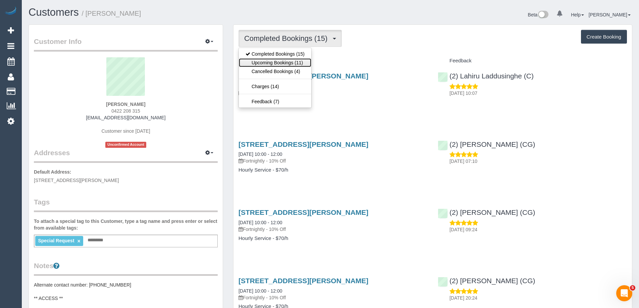
click at [266, 60] on link "Upcoming Bookings (11)" at bounding box center [275, 62] width 72 height 9
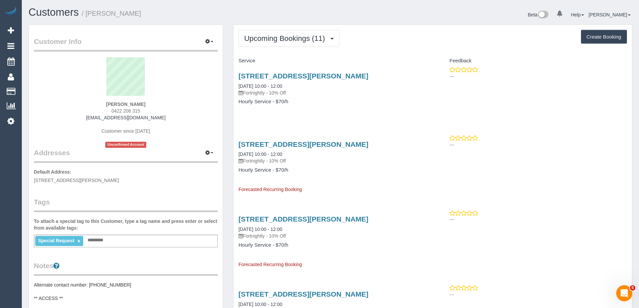
drag, startPoint x: 163, startPoint y: 116, endPoint x: 86, endPoint y: 119, distance: 76.9
click at [86, 119] on div "Flavia Correa 0422 208 315 myboyseb3@hotmail.com Customer since 2023 Unconfirme…" at bounding box center [126, 102] width 184 height 91
copy link "myboyseb3@hotmail.com"
drag, startPoint x: 32, startPoint y: 179, endPoint x: 90, endPoint y: 182, distance: 58.1
click at [90, 182] on div "Customer Info Edit Contact Info Send Message Email Preferences Special Sales Ta…" at bounding box center [126, 312] width 194 height 574
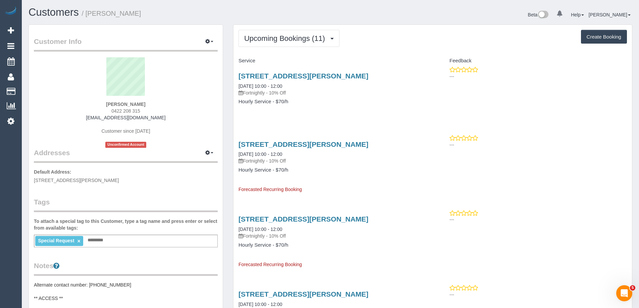
copy span "21 Sidney St, Cranbourne,"
drag, startPoint x: 144, startPoint y: 109, endPoint x: 97, endPoint y: 108, distance: 47.0
click at [95, 109] on div "Flavia Correa 0422 208 315 myboyseb3@hotmail.com Customer since 2023 Unconfirme…" at bounding box center [126, 102] width 184 height 91
copy span "0422 208 315"
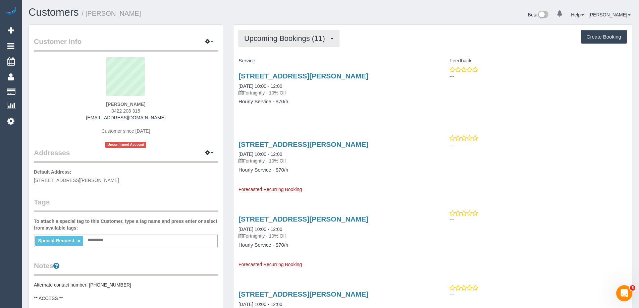
click at [303, 40] on span "Upcoming Bookings (11)" at bounding box center [286, 38] width 84 height 8
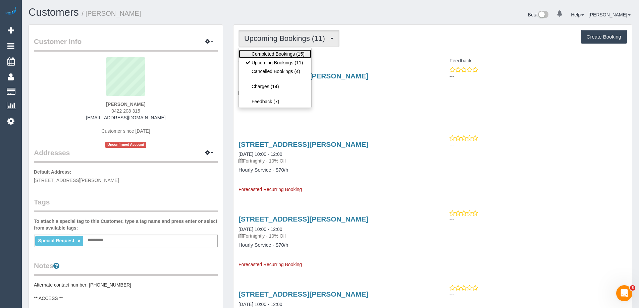
click at [279, 55] on link "Completed Bookings (15)" at bounding box center [275, 54] width 72 height 9
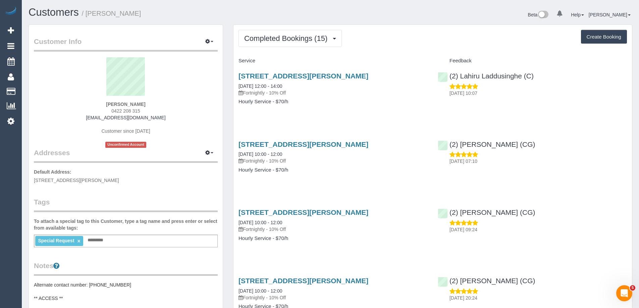
drag, startPoint x: 163, startPoint y: 118, endPoint x: 96, endPoint y: 119, distance: 67.5
click at [86, 120] on div "Flavia Correa 0422 208 315 myboyseb3@hotmail.com Customer since 2023 Unconfirme…" at bounding box center [126, 102] width 184 height 91
copy link "myboyseb3@hotmail.com"
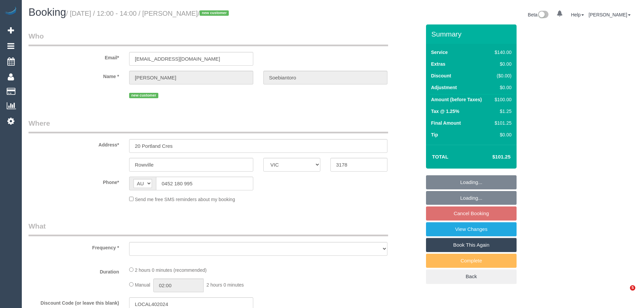
select select "VIC"
select select "string:stripe-pm_1SB35O2GScqysDRVp6HmM64Q"
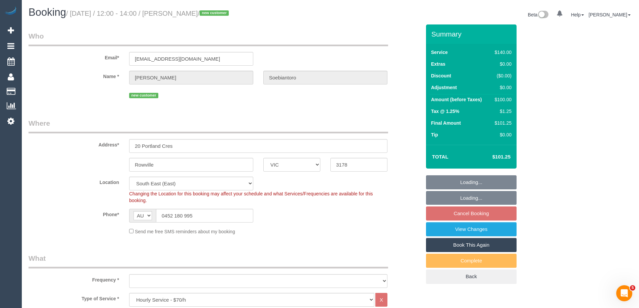
select select "object:757"
select select "number:27"
select select "number:14"
select select "number:19"
select select "number:23"
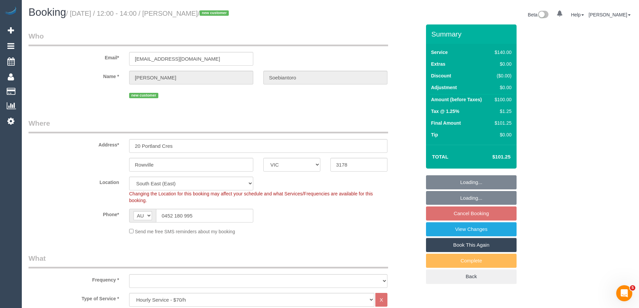
select select "number:35"
select select "number:13"
select select "object:1460"
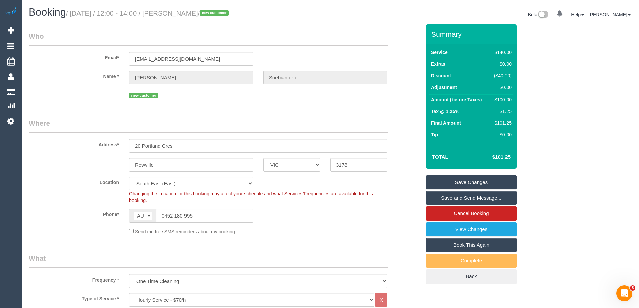
click at [231, 13] on small "/ [DATE] / 12:00 - 14:00 / [PERSON_NAME] / new customer" at bounding box center [148, 13] width 165 height 7
copy small "Soebiantoro"
click at [304, 218] on div "Phone* AF AL DZ AD AO AI AQ AG AR AM AW AU AT AZ BS BH BD BB BY BE BZ BJ BM BT …" at bounding box center [224, 216] width 403 height 14
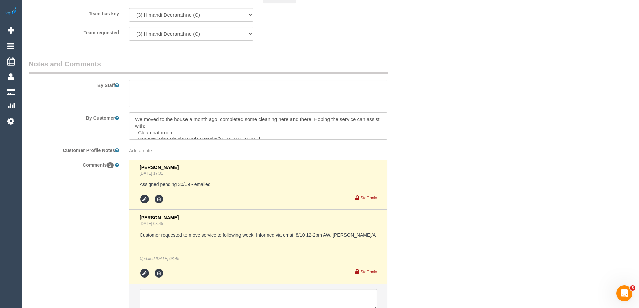
scroll to position [1162, 0]
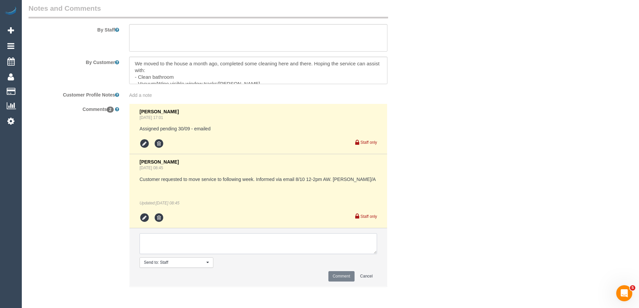
click at [171, 246] on textarea at bounding box center [259, 244] width 238 height 21
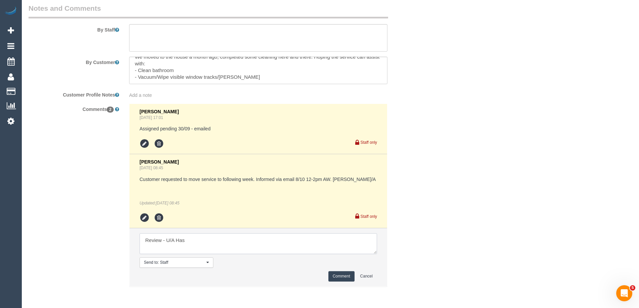
click at [180, 240] on textarea at bounding box center [259, 244] width 238 height 21
type textarea "Review - U/A [PERSON_NAME] to fill FT schedule"
click at [346, 279] on button "Comment" at bounding box center [342, 276] width 26 height 10
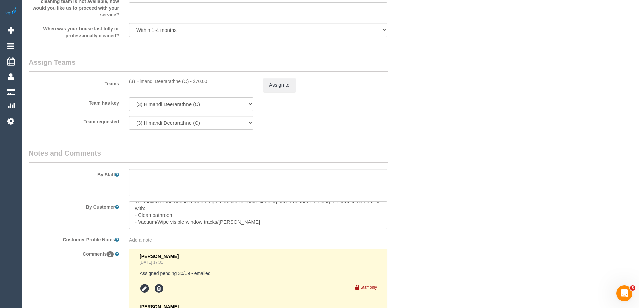
scroll to position [927, 0]
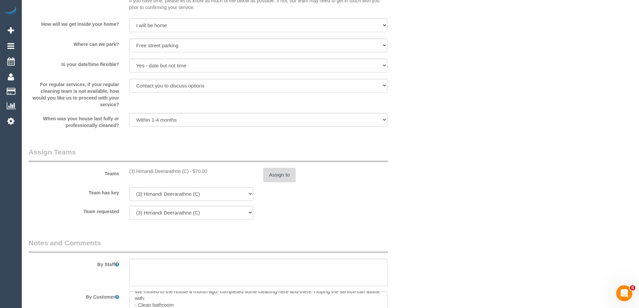
click at [282, 180] on button "Assign to" at bounding box center [279, 175] width 32 height 14
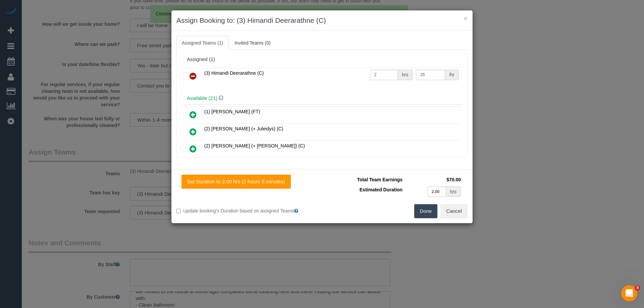
click at [193, 78] on icon at bounding box center [193, 76] width 7 height 8
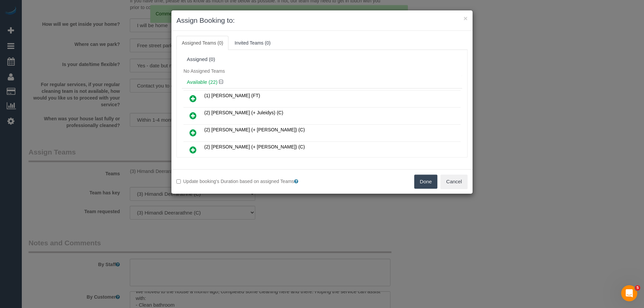
drag, startPoint x: 194, startPoint y: 96, endPoint x: 402, endPoint y: 140, distance: 212.6
click at [194, 96] on icon at bounding box center [193, 99] width 7 height 8
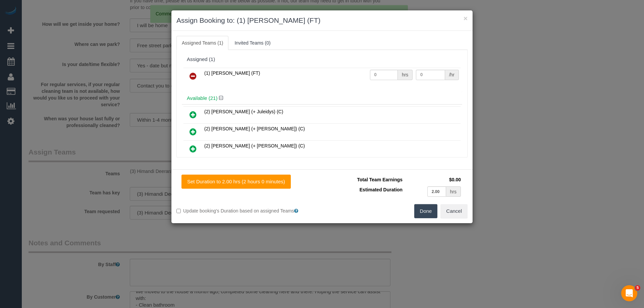
click at [430, 212] on button "Done" at bounding box center [425, 211] width 23 height 14
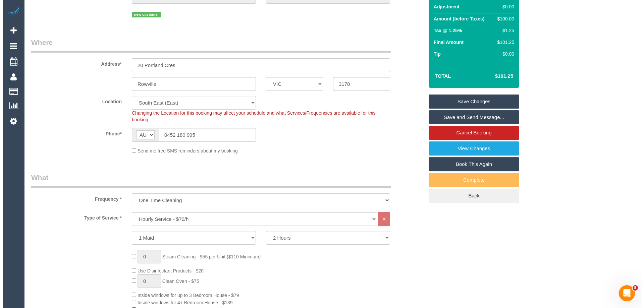
scroll to position [0, 0]
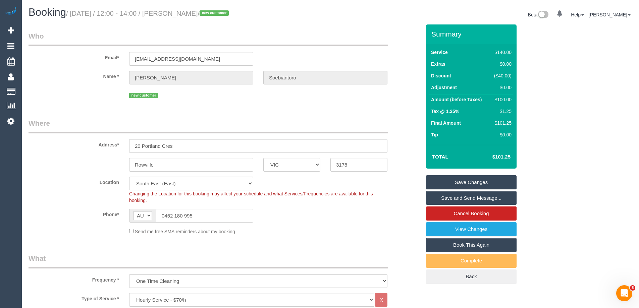
click at [475, 181] on link "Save Changes" at bounding box center [471, 182] width 91 height 14
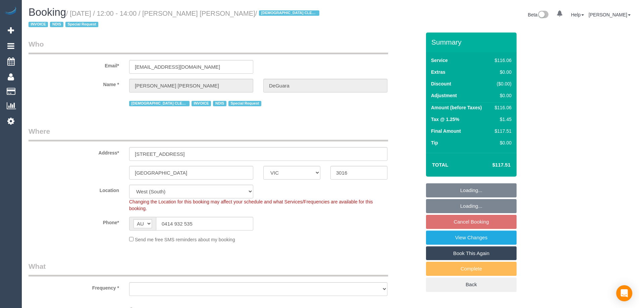
select select "VIC"
select select "object:635"
select select "number:27"
select select "number:14"
select select "number:18"
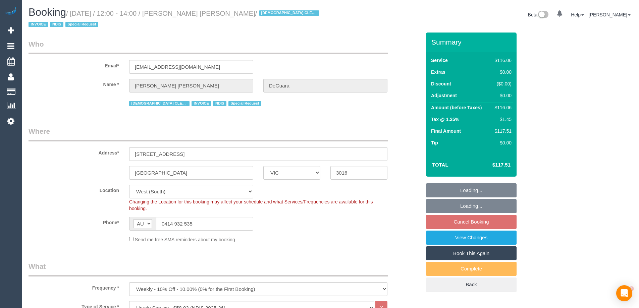
select select "number:36"
select select "number:35"
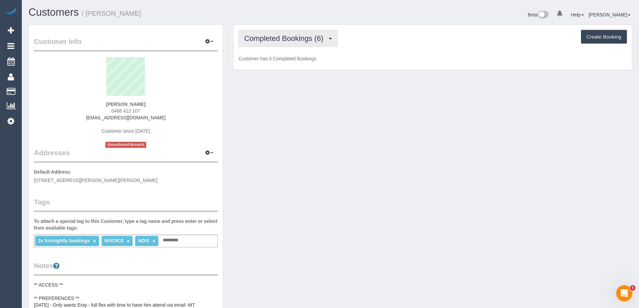
click at [274, 40] on span "Completed Bookings (6)" at bounding box center [285, 38] width 83 height 8
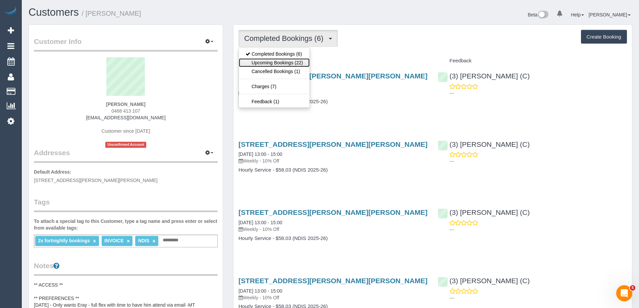
click at [268, 65] on link "Upcoming Bookings (22)" at bounding box center [274, 62] width 71 height 9
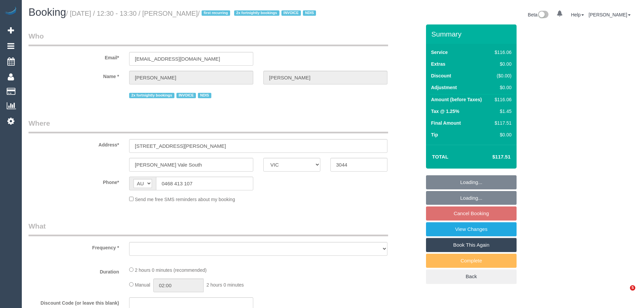
select select "VIC"
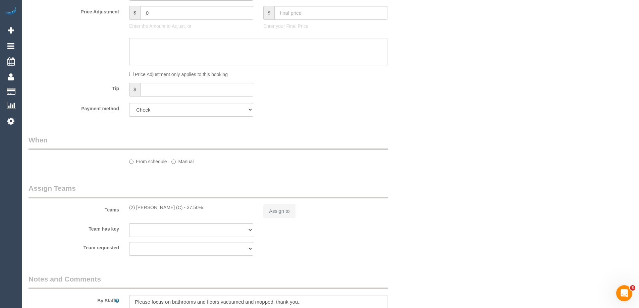
select select "number:29"
select select "number:14"
select select "number:19"
select select "number:23"
select select "number:34"
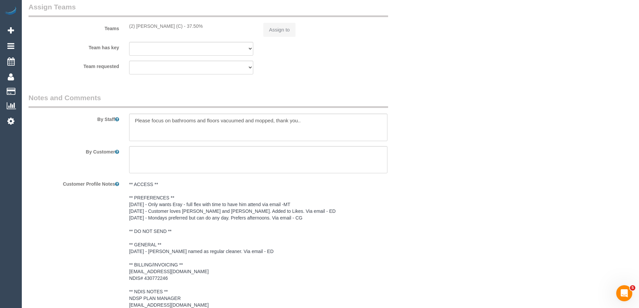
select select "object:705"
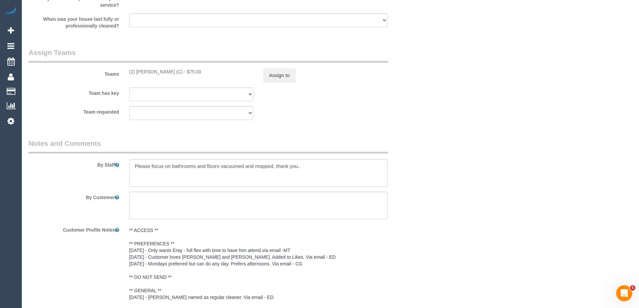
scroll to position [1026, 0]
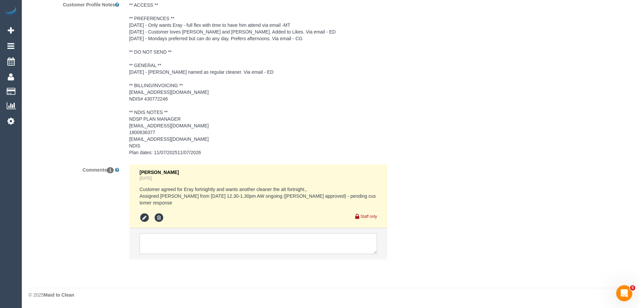
click at [169, 247] on textarea at bounding box center [259, 244] width 238 height 21
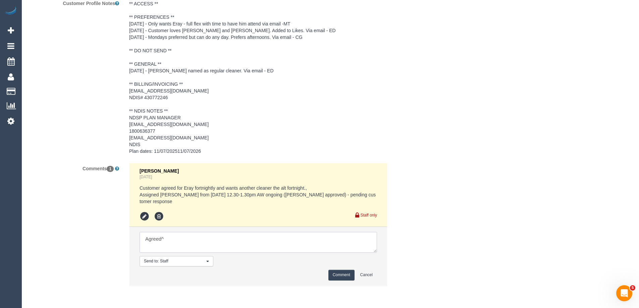
type textarea "Agreed^"
click at [342, 274] on button "Comment" at bounding box center [342, 275] width 26 height 10
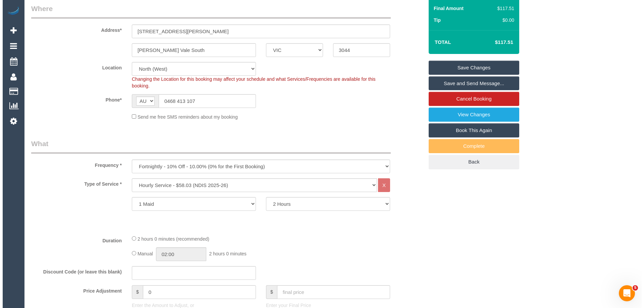
scroll to position [0, 0]
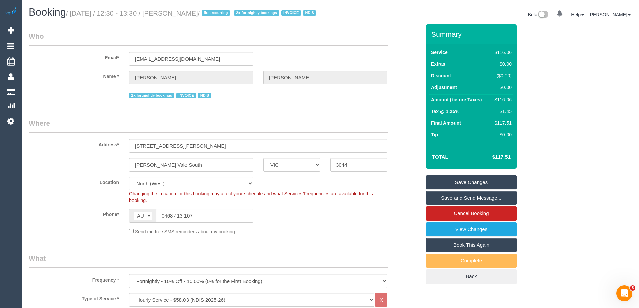
click at [490, 205] on link "Save and Send Message..." at bounding box center [471, 198] width 91 height 14
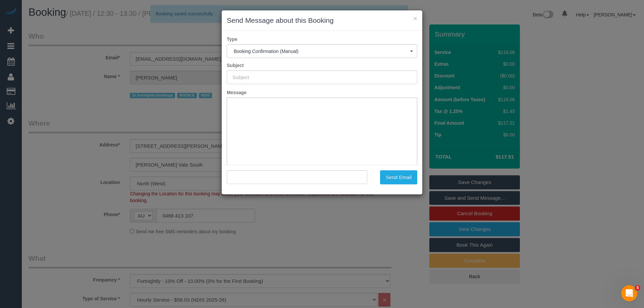
type input "Booking Confirmed"
type input ""[PERSON_NAME]" <[EMAIL_ADDRESS][DOMAIN_NAME]>"
click at [398, 178] on button "Send Email" at bounding box center [398, 177] width 37 height 14
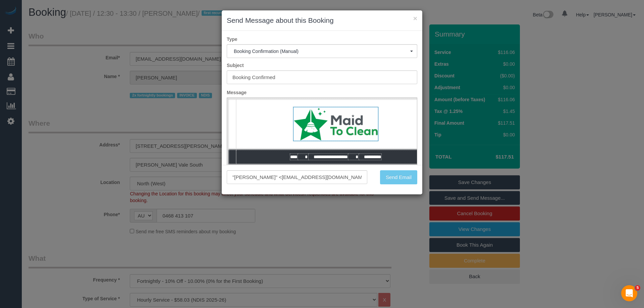
click at [401, 179] on div "Send Email" at bounding box center [397, 177] width 50 height 14
